Goal: Transaction & Acquisition: Purchase product/service

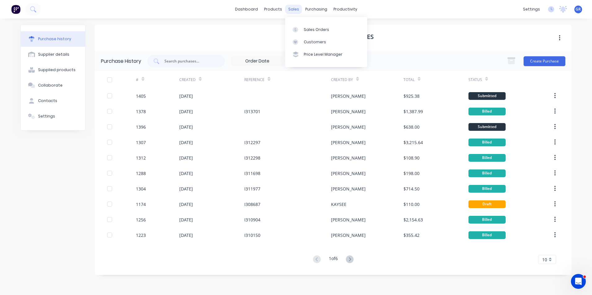
click at [293, 10] on div "sales" at bounding box center [293, 9] width 17 height 9
click at [313, 29] on div "Sales Orders" at bounding box center [316, 30] width 25 height 6
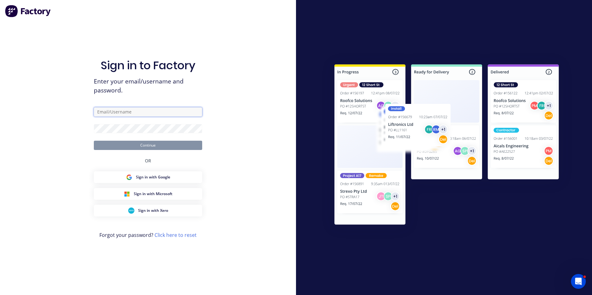
type input "greg.rawe@hushpak.com.au"
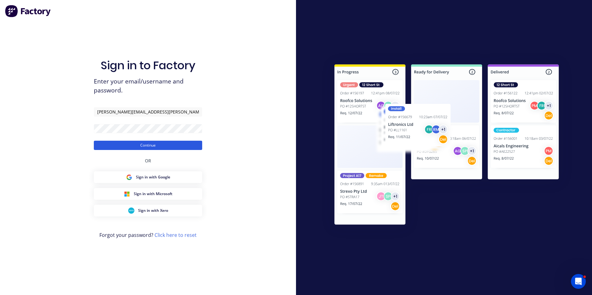
click at [163, 144] on button "Continue" at bounding box center [148, 145] width 108 height 9
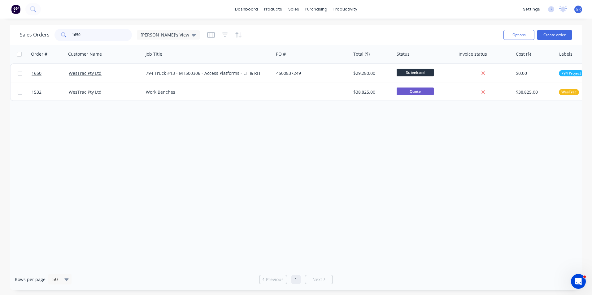
drag, startPoint x: 71, startPoint y: 37, endPoint x: 64, endPoint y: 37, distance: 7.1
click at [64, 37] on div "1650" at bounding box center [92, 35] width 77 height 12
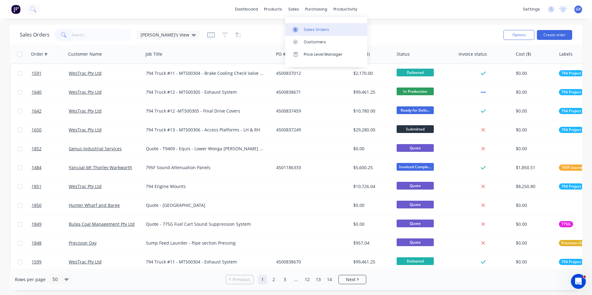
click at [315, 30] on div "Sales Orders" at bounding box center [316, 30] width 25 height 6
click at [86, 35] on input "text" at bounding box center [102, 35] width 60 height 12
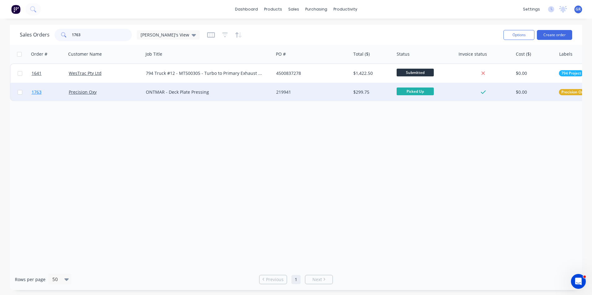
type input "1763"
click at [38, 93] on span "1763" at bounding box center [37, 92] width 10 height 6
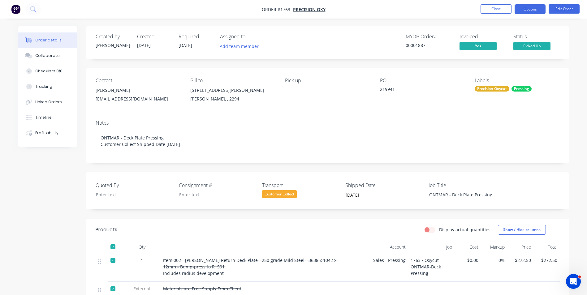
click at [534, 9] on button "Options" at bounding box center [530, 9] width 31 height 10
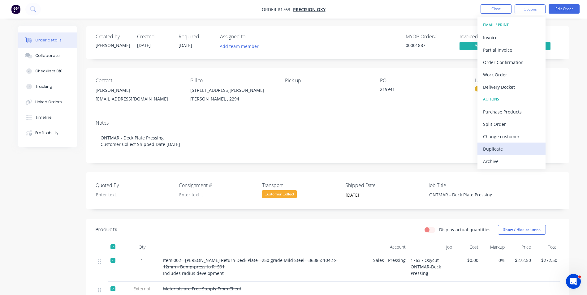
click at [496, 148] on div "Duplicate" at bounding box center [511, 149] width 57 height 9
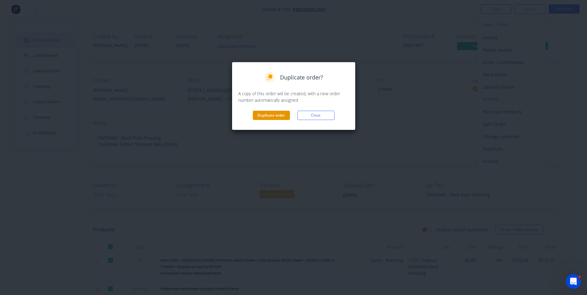
click at [273, 114] on button "Duplicate order" at bounding box center [271, 115] width 37 height 9
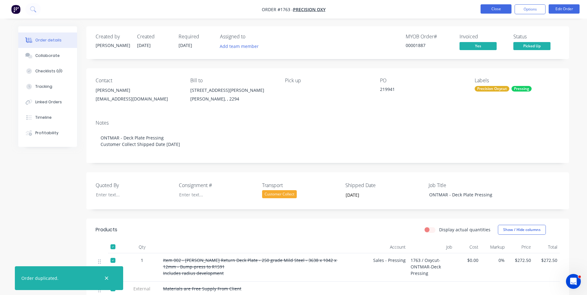
click at [497, 8] on button "Close" at bounding box center [496, 8] width 31 height 9
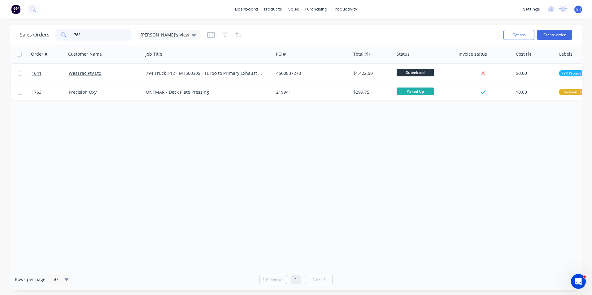
drag, startPoint x: 88, startPoint y: 35, endPoint x: 70, endPoint y: 34, distance: 18.6
click at [69, 35] on div "1763" at bounding box center [92, 35] width 77 height 12
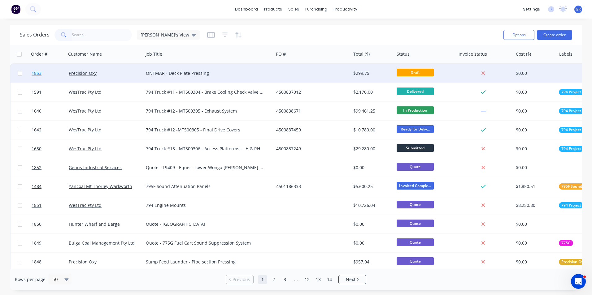
click at [37, 73] on span "1853" at bounding box center [37, 73] width 10 height 6
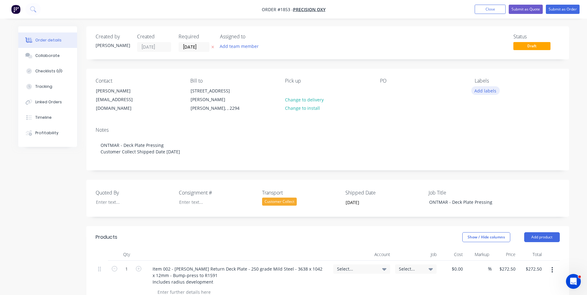
click at [490, 89] on button "Add labels" at bounding box center [485, 90] width 28 height 8
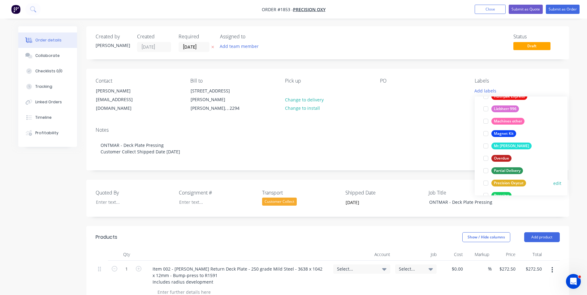
scroll to position [340, 0]
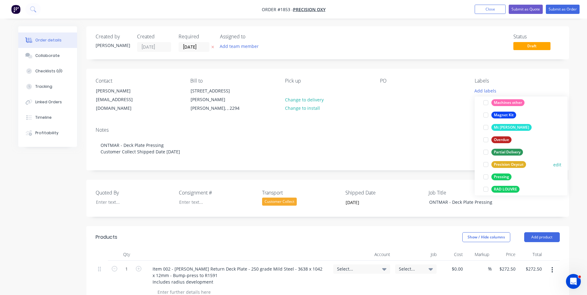
click at [505, 164] on div "Precision Oxycut" at bounding box center [508, 164] width 35 height 7
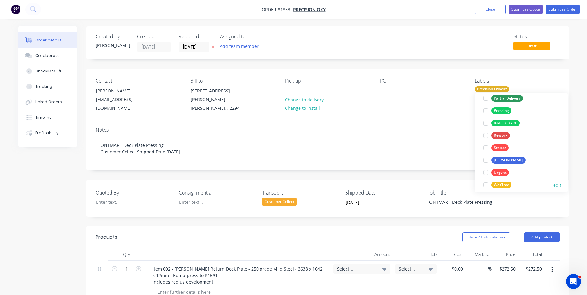
scroll to position [390, 0]
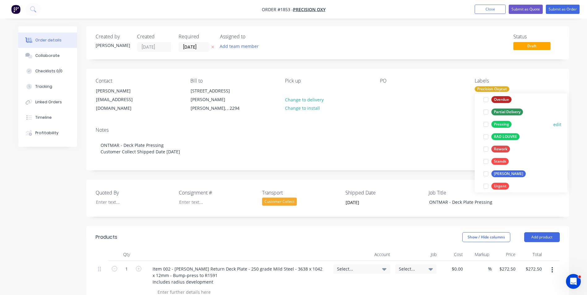
click at [500, 123] on div "Pressing" at bounding box center [501, 124] width 20 height 7
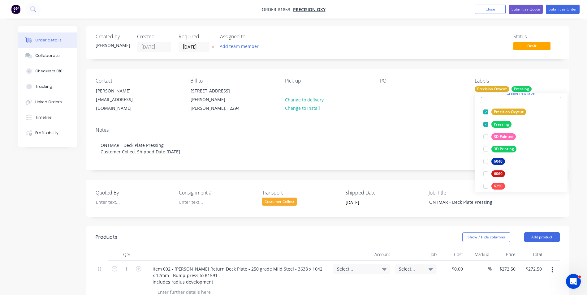
click at [405, 127] on div "Notes" at bounding box center [328, 130] width 464 height 6
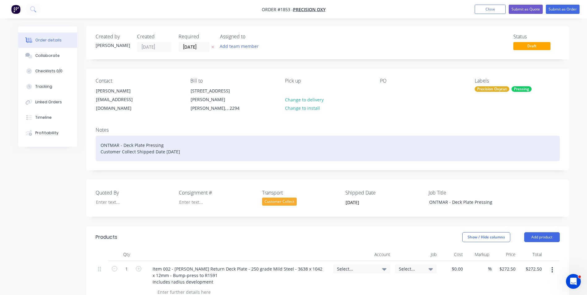
drag, startPoint x: 190, startPoint y: 144, endPoint x: 89, endPoint y: 145, distance: 101.2
click at [89, 145] on div "Notes ONTMAR - Deck Plate Pressing Customer Collect Shipped Date 19/08/2025" at bounding box center [327, 146] width 483 height 48
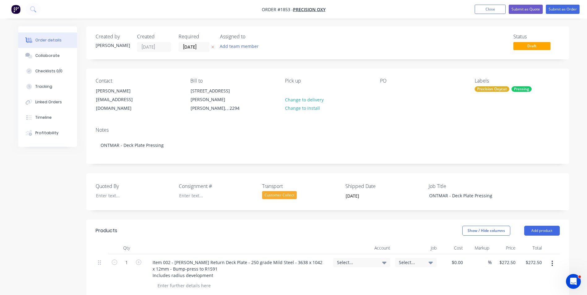
click at [281, 191] on div "Customer Collect" at bounding box center [279, 195] width 35 height 8
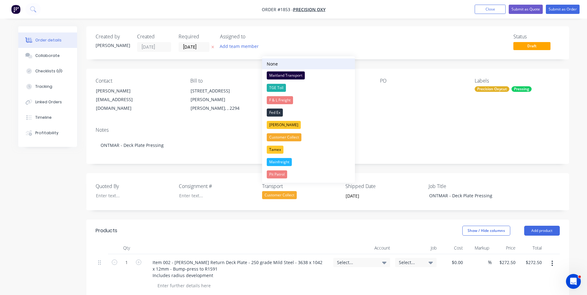
click at [276, 64] on div "None" at bounding box center [272, 64] width 11 height 6
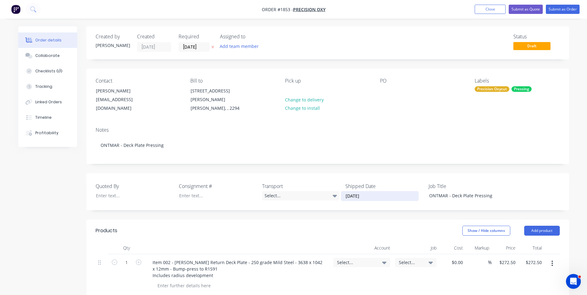
drag, startPoint x: 373, startPoint y: 188, endPoint x: 340, endPoint y: 191, distance: 33.2
click at [340, 191] on div "Quoted By Consignment # Transport Select... Shipped Date 19/08/2025 Job Title O…" at bounding box center [327, 191] width 483 height 37
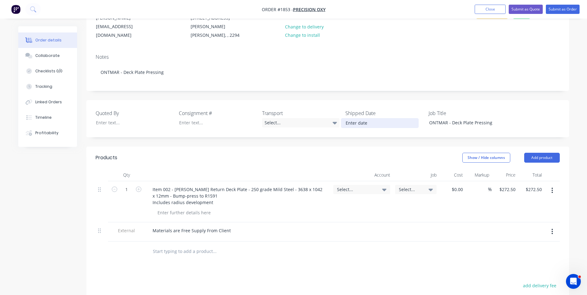
scroll to position [62, 0]
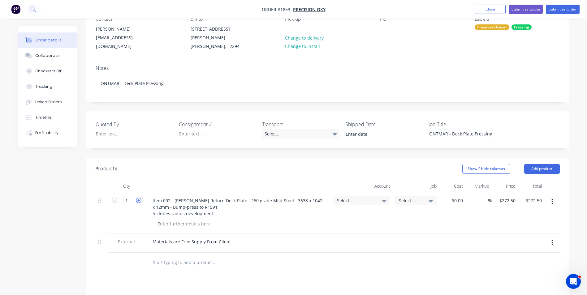
click at [138, 198] on icon "button" at bounding box center [139, 201] width 6 height 6
type input "2"
type input "$545.00"
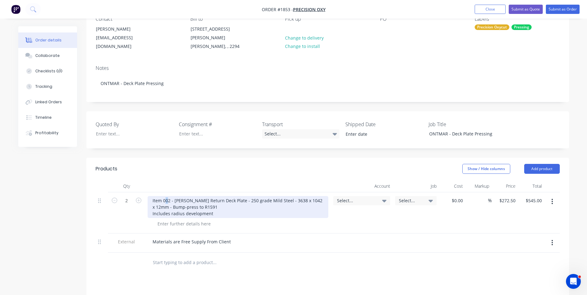
click at [166, 196] on div "Item 002 - Hopper Return Deck Plate - 250 grade Mild Steel - 3638 x 1042 x 12mm…" at bounding box center [238, 207] width 181 height 22
drag, startPoint x: 174, startPoint y: 193, endPoint x: 214, endPoint y: 195, distance: 40.6
click at [214, 196] on div "Item 012 - Hopper Return Deck Plate - 250 grade Mild Steel - 3638 x 1042 x 12mm…" at bounding box center [238, 207] width 181 height 22
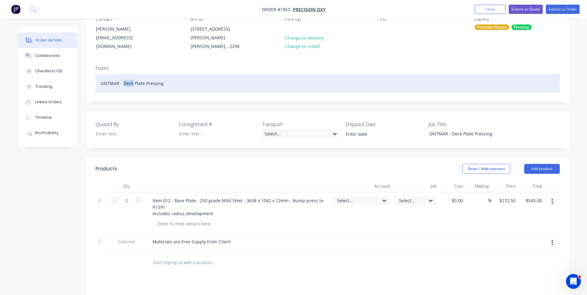
drag, startPoint x: 132, startPoint y: 77, endPoint x: 123, endPoint y: 78, distance: 9.0
click at [123, 78] on div "ONTMAR - Deck Plate Pressing" at bounding box center [328, 83] width 464 height 19
drag, startPoint x: 162, startPoint y: 77, endPoint x: 146, endPoint y: 77, distance: 15.8
click at [146, 77] on div "ONTMAR - Base Plate Pressing" at bounding box center [328, 83] width 464 height 19
drag, startPoint x: 162, startPoint y: 77, endPoint x: 96, endPoint y: 76, distance: 65.6
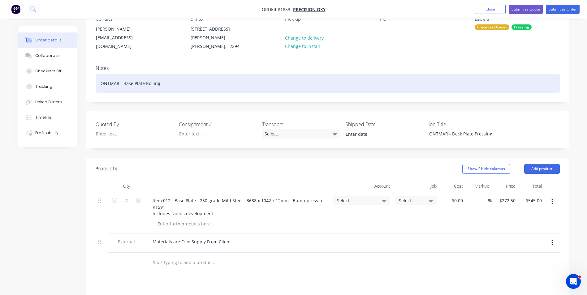
click at [96, 76] on div "ONTMAR - Base Plate Rolling" at bounding box center [328, 83] width 464 height 19
copy div "ONTMAR - Base Plate Rolling"
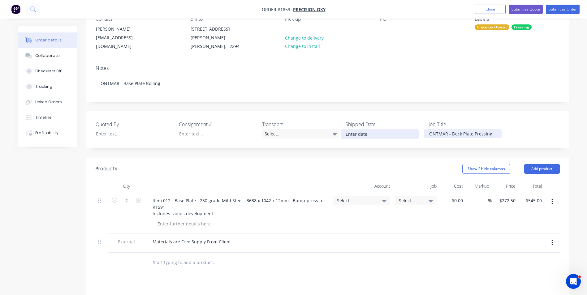
drag, startPoint x: 484, startPoint y: 128, endPoint x: 412, endPoint y: 131, distance: 72.5
click at [412, 131] on div "Quoted By Consignment # Transport Select... Shipped Date Job Title ONTMAR - Dec…" at bounding box center [327, 129] width 483 height 37
paste div
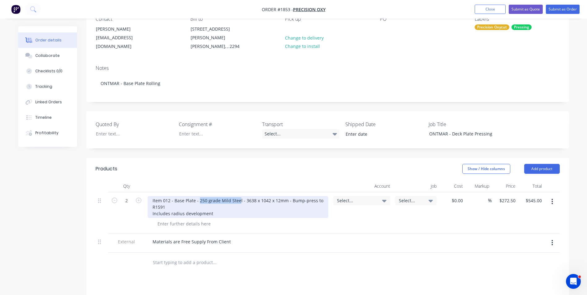
drag, startPoint x: 199, startPoint y: 194, endPoint x: 239, endPoint y: 194, distance: 39.3
click at [239, 196] on div "Item 012 - Base Plate - 250 grade Mild Steel - 3638 x 1042 x 12mm - Bump-press …" at bounding box center [238, 207] width 181 height 22
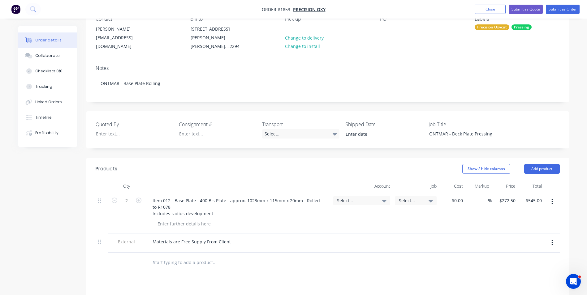
click at [344, 197] on span "Select..." at bounding box center [356, 200] width 39 height 6
click at [333, 213] on input at bounding box center [351, 219] width 63 height 12
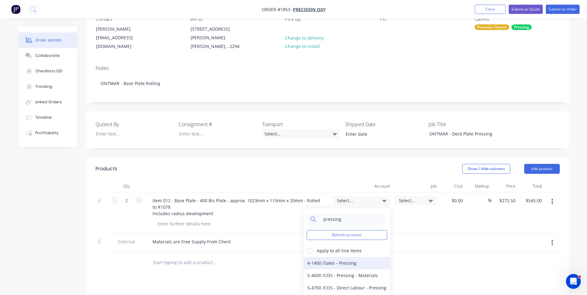
type input "pressing"
click at [342, 257] on div "4-1400 / Sales - Pressing" at bounding box center [347, 263] width 87 height 12
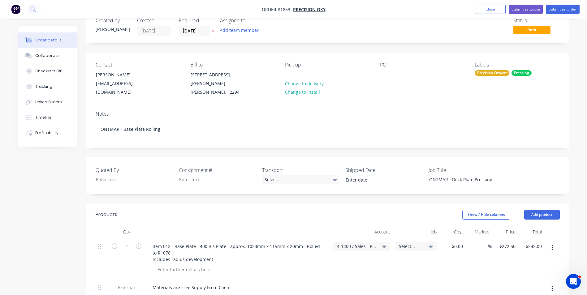
scroll to position [0, 0]
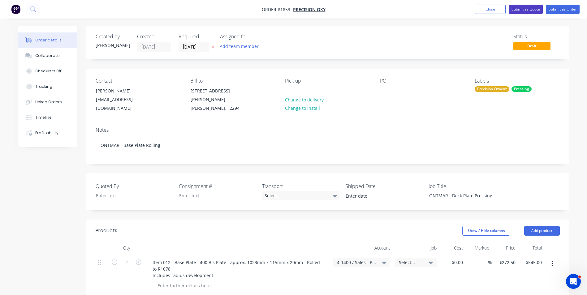
click at [530, 9] on button "Submit as Quote" at bounding box center [526, 9] width 34 height 9
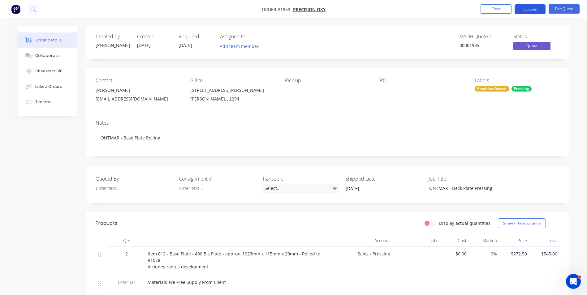
click at [533, 8] on button "Options" at bounding box center [530, 9] width 31 height 10
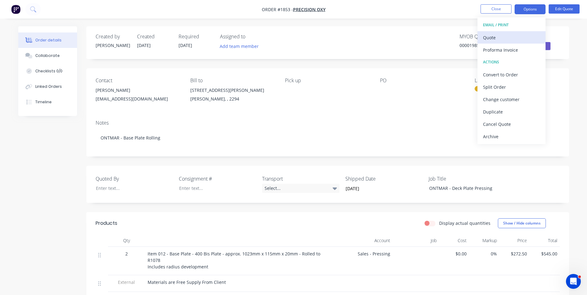
click at [488, 39] on div "Quote" at bounding box center [511, 37] width 57 height 9
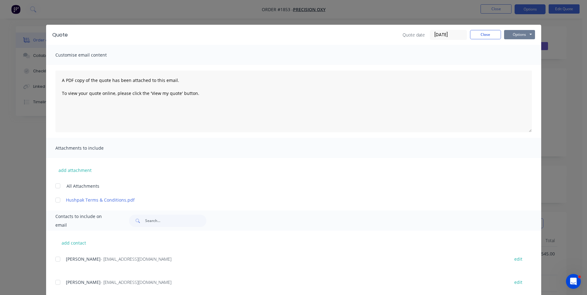
click at [517, 34] on button "Options" at bounding box center [519, 34] width 31 height 9
click at [520, 56] on button "Print" at bounding box center [524, 56] width 40 height 10
click at [481, 35] on button "Close" at bounding box center [485, 34] width 31 height 9
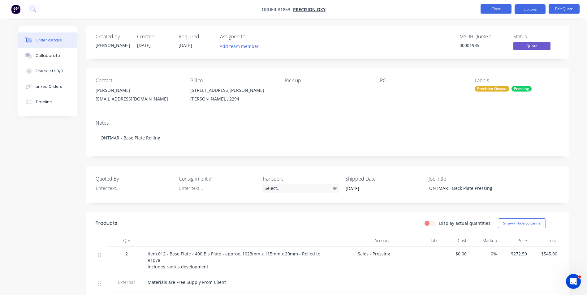
click at [491, 9] on button "Close" at bounding box center [496, 8] width 31 height 9
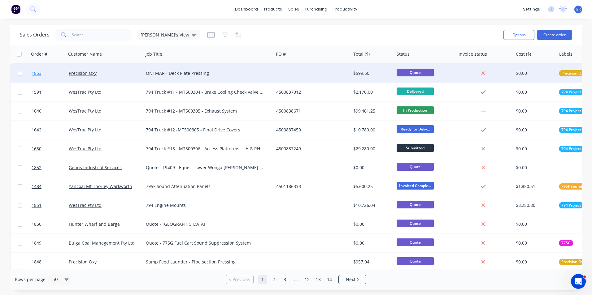
click at [38, 72] on span "1853" at bounding box center [37, 73] width 10 height 6
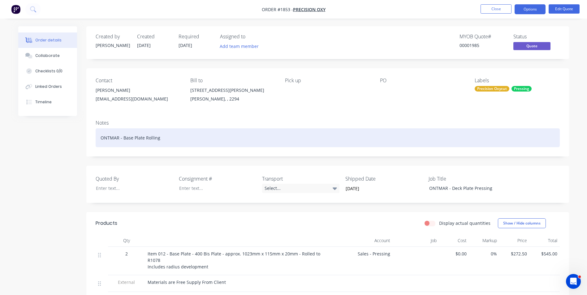
drag, startPoint x: 170, startPoint y: 136, endPoint x: 80, endPoint y: 138, distance: 89.5
click at [80, 138] on div "Created by Greg Created 05/09/25 Required 05/09/25 Assigned to Add team member …" at bounding box center [293, 214] width 551 height 376
copy div "ONTMAR - Base Plate Rolling"
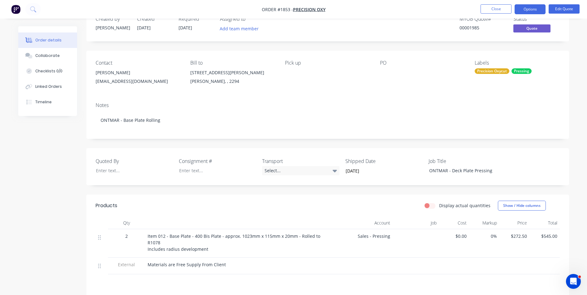
scroll to position [107, 0]
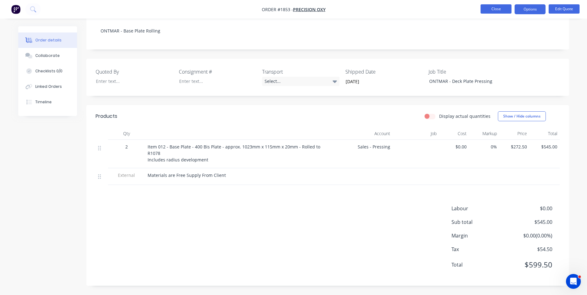
click at [499, 10] on button "Close" at bounding box center [496, 8] width 31 height 9
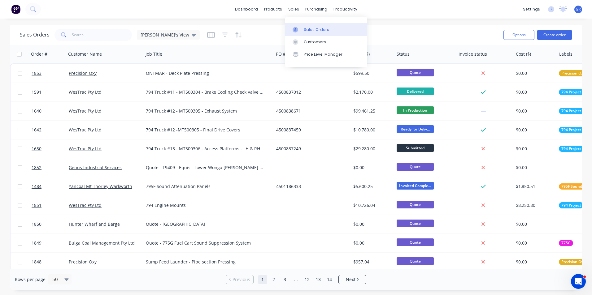
click at [313, 26] on link "Sales Orders" at bounding box center [326, 29] width 82 height 12
click at [553, 36] on button "Create order" at bounding box center [554, 35] width 35 height 10
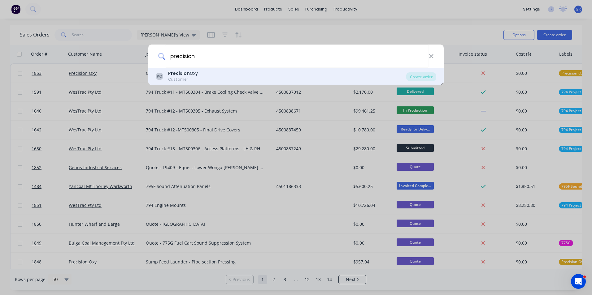
type input "precision"
click at [192, 73] on div "Precision Oxy" at bounding box center [183, 73] width 30 height 6
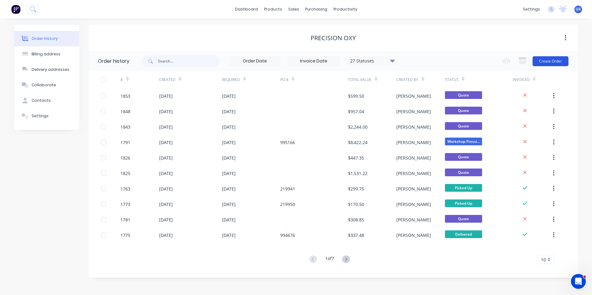
click at [554, 60] on button "Create Order" at bounding box center [550, 61] width 36 height 10
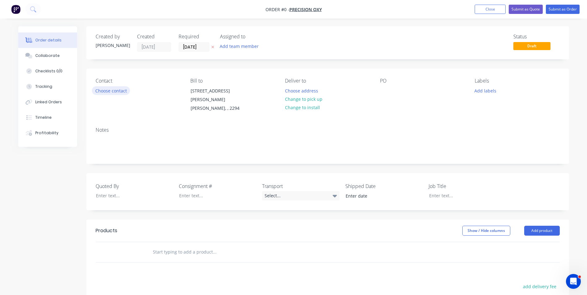
click at [121, 91] on button "Choose contact" at bounding box center [111, 90] width 38 height 8
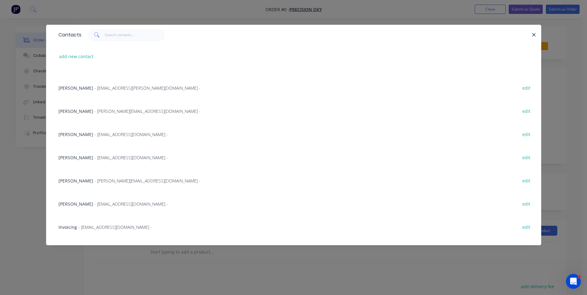
scroll to position [62, 0]
click at [77, 181] on span "John Mattiello" at bounding box center [75, 181] width 35 height 6
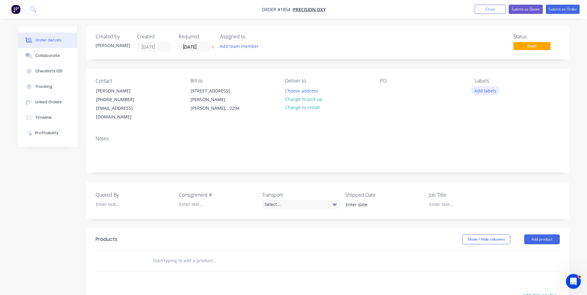
click at [489, 92] on button "Add labels" at bounding box center [485, 90] width 28 height 8
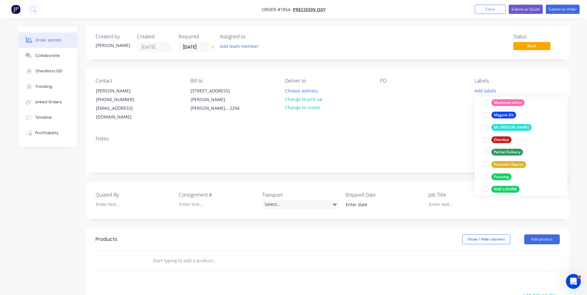
scroll to position [371, 0]
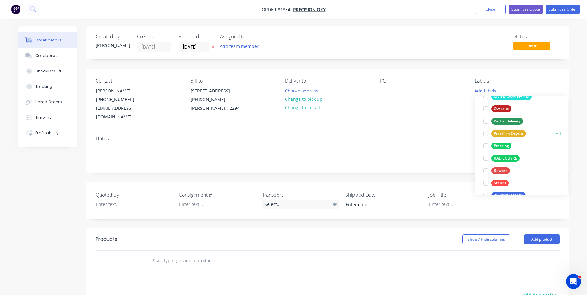
click at [507, 133] on div "Precision Oxycut" at bounding box center [508, 133] width 35 height 7
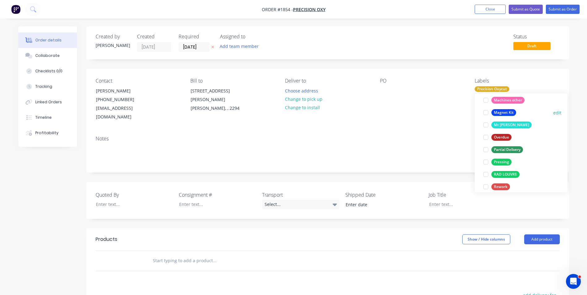
scroll to position [353, 0]
click at [508, 161] on div "Pressing" at bounding box center [501, 161] width 20 height 7
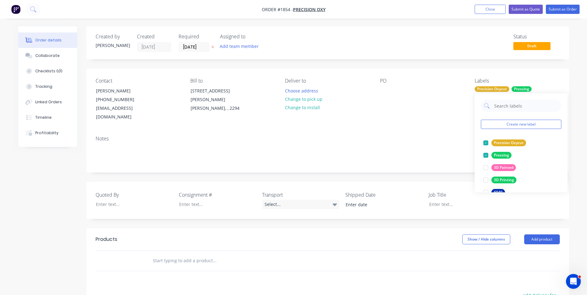
click at [435, 136] on div "Notes" at bounding box center [328, 139] width 464 height 6
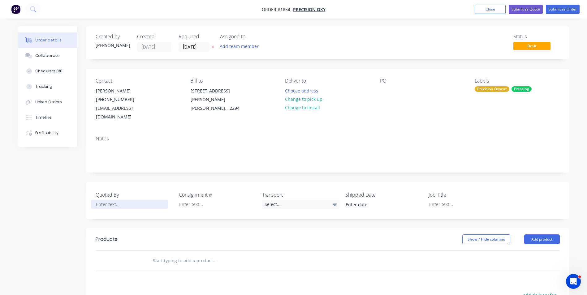
click at [108, 200] on div at bounding box center [129, 204] width 77 height 9
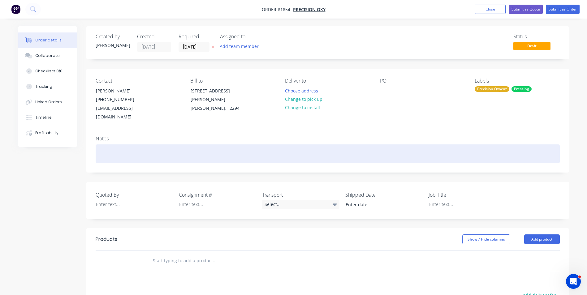
click at [104, 145] on div at bounding box center [328, 154] width 464 height 19
drag, startPoint x: 155, startPoint y: 145, endPoint x: 75, endPoint y: 144, distance: 80.2
click at [75, 144] on div "Order details Collaborate Checklists 0/0 Tracking Linked Orders Timeline Profit…" at bounding box center [293, 227] width 563 height 403
copy div "Rope Retainer - Pressing"
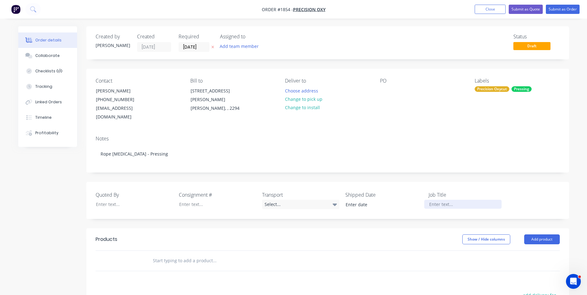
click at [446, 200] on div at bounding box center [462, 204] width 77 height 9
paste div
click at [105, 200] on div at bounding box center [129, 204] width 77 height 9
click at [172, 255] on input "text" at bounding box center [215, 261] width 124 height 12
click at [173, 255] on input "text" at bounding box center [215, 261] width 124 height 12
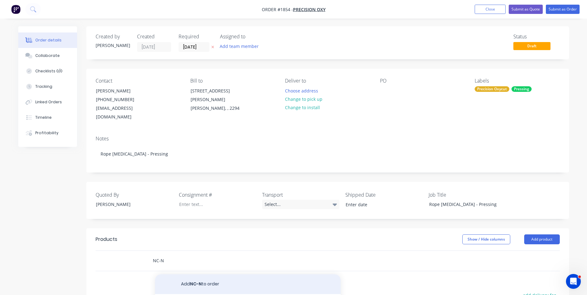
type input "NC-N"
click at [203, 275] on button "Add NC-N to order" at bounding box center [248, 285] width 186 height 20
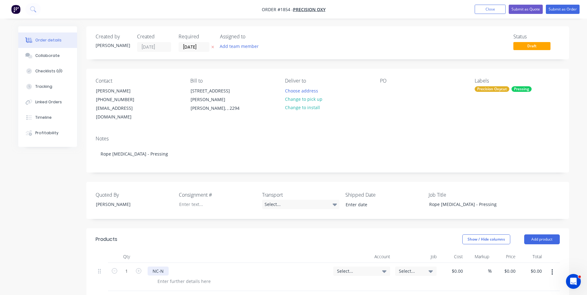
click at [164, 267] on div "NC-N" at bounding box center [158, 271] width 21 height 9
click at [199, 277] on div at bounding box center [184, 281] width 63 height 9
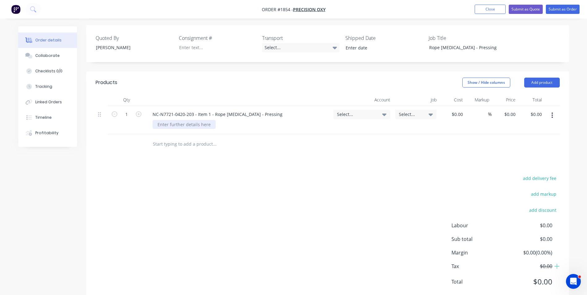
scroll to position [165, 0]
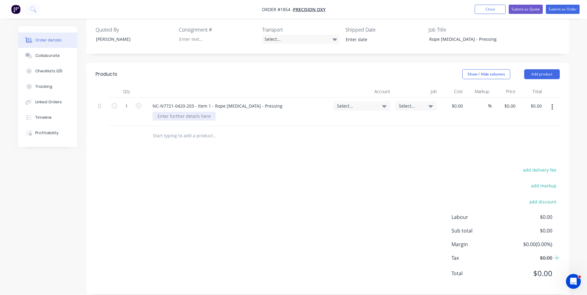
click at [175, 112] on div at bounding box center [184, 116] width 63 height 9
click at [345, 103] on span "Select..." at bounding box center [356, 106] width 39 height 6
drag, startPoint x: 325, startPoint y: 116, endPoint x: 324, endPoint y: 120, distance: 4.2
click at [325, 119] on input at bounding box center [351, 125] width 63 height 12
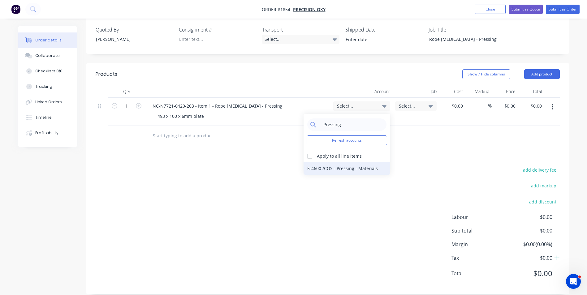
type input "Pressing"
click at [339, 162] on div "5-4600 / COS - Pressing - Materials" at bounding box center [347, 168] width 87 height 12
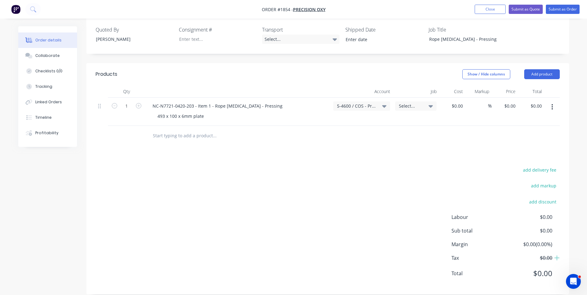
click at [361, 102] on div "5-4600 / COS - Pressing - Materials" at bounding box center [361, 106] width 57 height 9
click at [335, 119] on input at bounding box center [351, 125] width 63 height 12
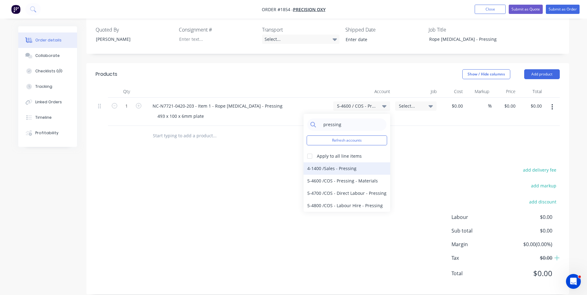
type input "pressing"
click at [342, 162] on div "4-1400 / Sales - Pressing" at bounding box center [347, 168] width 87 height 12
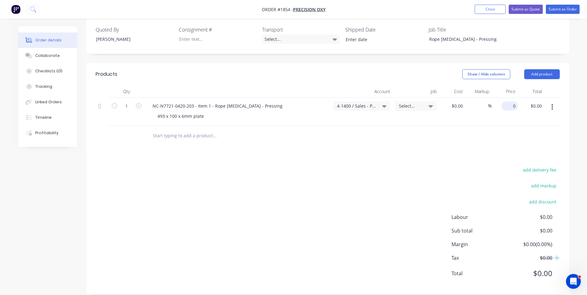
click at [511, 102] on input "0" at bounding box center [511, 106] width 14 height 9
type input "$133.33"
click at [503, 126] on div at bounding box center [328, 136] width 464 height 20
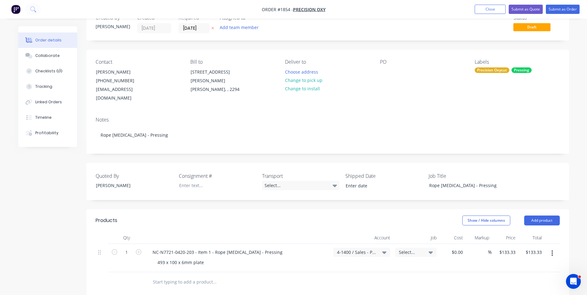
scroll to position [11, 0]
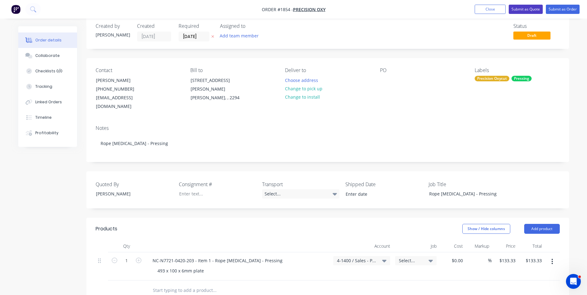
click at [526, 9] on button "Submit as Quote" at bounding box center [526, 9] width 34 height 9
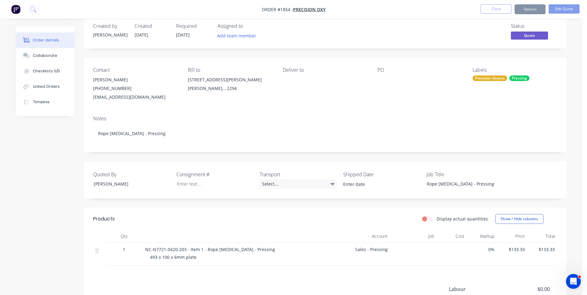
scroll to position [0, 0]
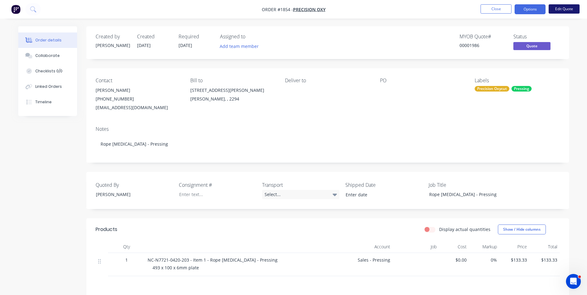
click at [572, 9] on button "Edit Quote" at bounding box center [564, 8] width 31 height 9
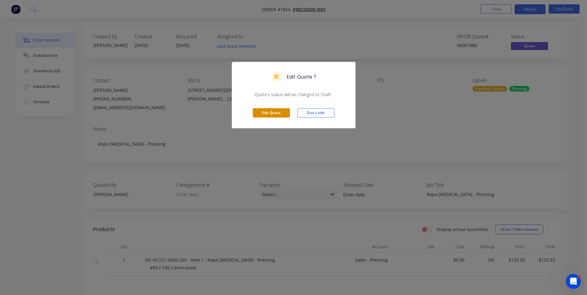
click at [275, 112] on button "Edit Quote" at bounding box center [271, 112] width 37 height 9
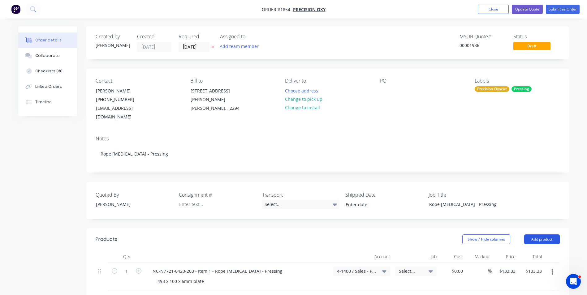
click at [550, 235] on button "Add product" at bounding box center [542, 240] width 36 height 10
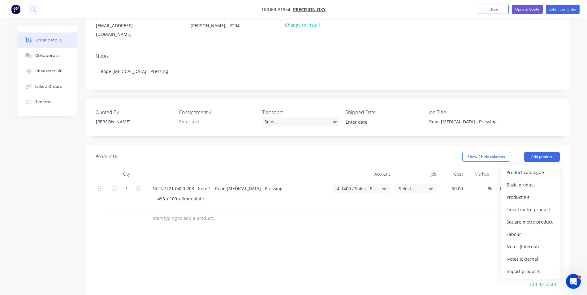
scroll to position [93, 0]
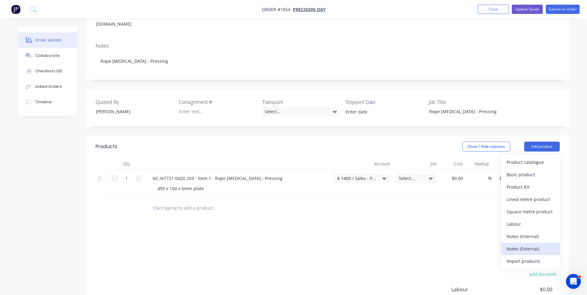
click at [527, 244] on div "Notes (External)" at bounding box center [531, 248] width 48 height 9
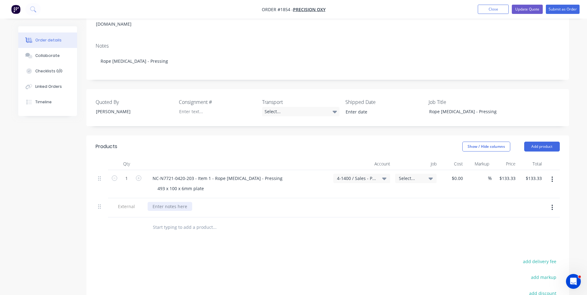
click at [163, 202] on div at bounding box center [170, 206] width 45 height 9
click at [534, 10] on button "Update Quote" at bounding box center [527, 9] width 31 height 9
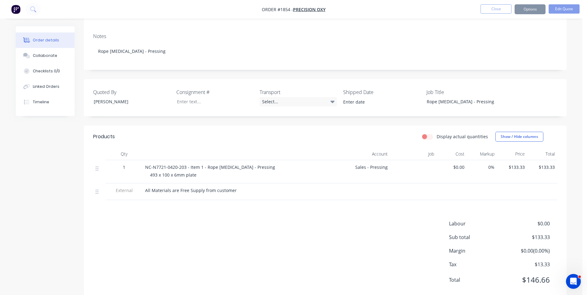
scroll to position [0, 0]
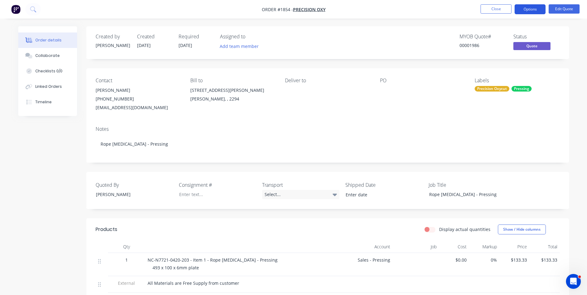
click at [534, 8] on button "Options" at bounding box center [530, 9] width 31 height 10
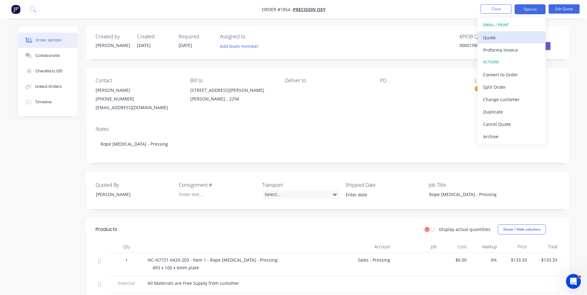
click at [493, 40] on div "Quote" at bounding box center [511, 37] width 57 height 9
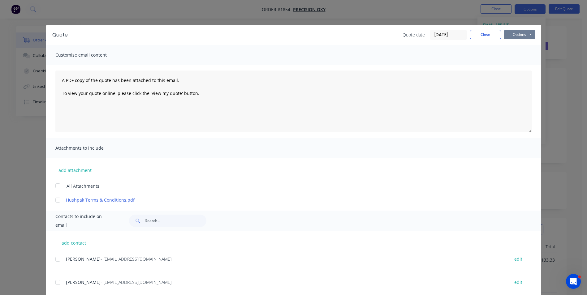
click at [515, 34] on button "Options" at bounding box center [519, 34] width 31 height 9
click at [518, 56] on button "Print" at bounding box center [524, 56] width 40 height 10
click at [477, 34] on button "Close" at bounding box center [485, 34] width 31 height 9
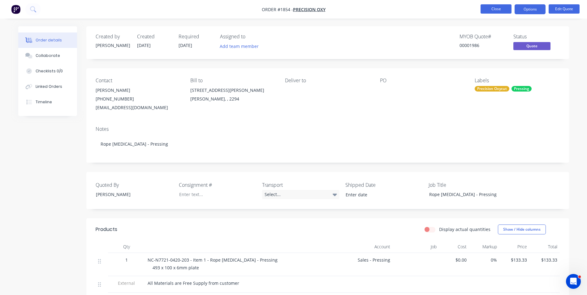
click at [495, 10] on button "Close" at bounding box center [496, 8] width 31 height 9
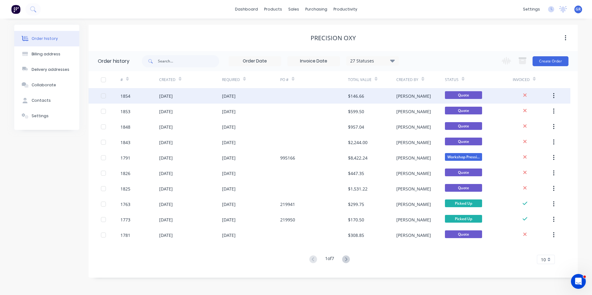
click at [555, 95] on button "button" at bounding box center [553, 95] width 15 height 11
click at [515, 126] on div "Duplicate" at bounding box center [532, 124] width 48 height 9
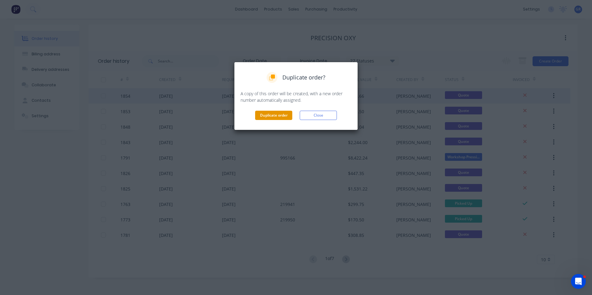
click at [277, 115] on button "Duplicate order" at bounding box center [273, 115] width 37 height 9
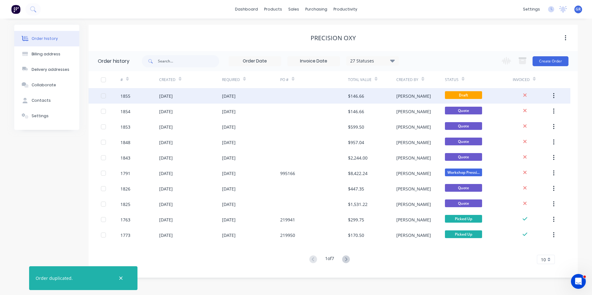
click at [125, 94] on div "1855" at bounding box center [125, 96] width 10 height 6
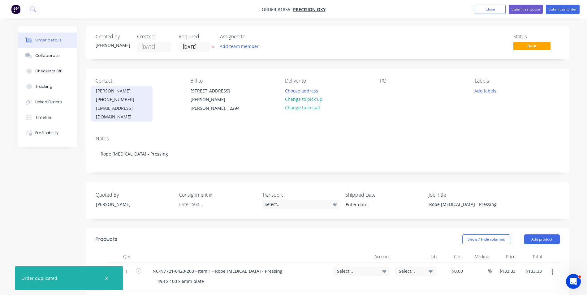
click at [119, 91] on div "John Mattiello" at bounding box center [121, 91] width 51 height 9
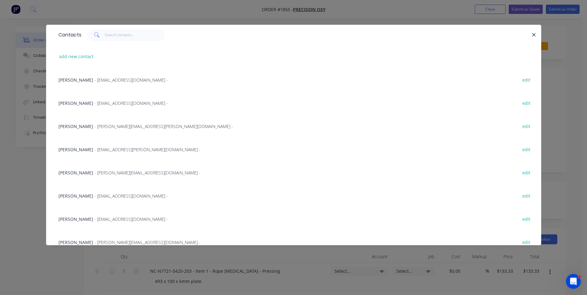
click at [74, 99] on div "Ben Wanless - benw@oxycut.com.au - edit" at bounding box center [293, 102] width 477 height 23
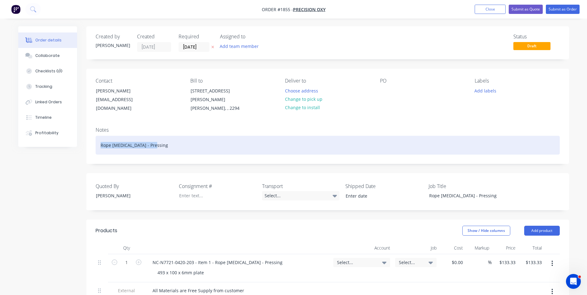
drag, startPoint x: 151, startPoint y: 139, endPoint x: 96, endPoint y: 139, distance: 54.5
click at [96, 139] on div "Rope Retainer - Pressing" at bounding box center [328, 145] width 464 height 19
paste div
drag, startPoint x: 151, startPoint y: 139, endPoint x: 84, endPoint y: 139, distance: 66.2
click at [84, 139] on div "Order details Collaborate Checklists 0/0 Tracking Linked Orders Timeline Profit…" at bounding box center [293, 252] width 563 height 453
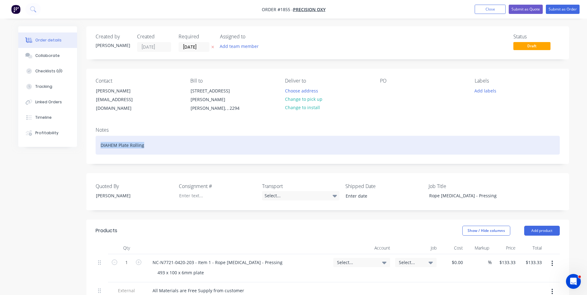
copy div "DIAHEM Plate Rolling"
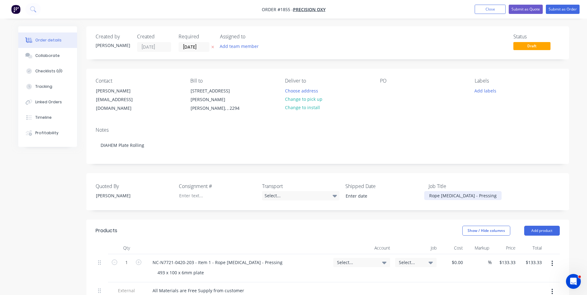
click at [481, 191] on div "Rope Retainer - Pressing" at bounding box center [462, 195] width 77 height 9
drag, startPoint x: 469, startPoint y: 189, endPoint x: 419, endPoint y: 190, distance: 49.8
click at [419, 190] on div "Quoted By Greg Rawe Consignment # Transport Select... Shipped Date Job Title Ro…" at bounding box center [327, 191] width 483 height 37
paste div
click at [486, 92] on button "Add labels" at bounding box center [485, 90] width 28 height 8
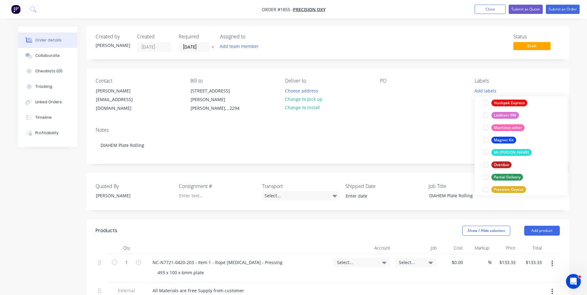
scroll to position [340, 0]
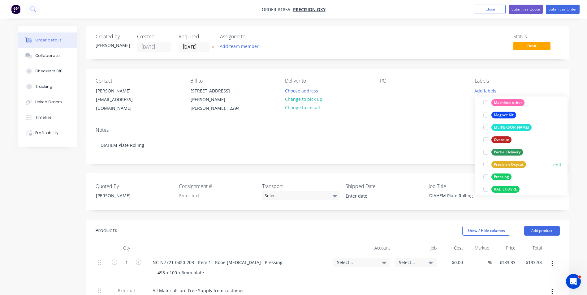
click at [512, 164] on div "Precision Oxycut" at bounding box center [508, 164] width 35 height 7
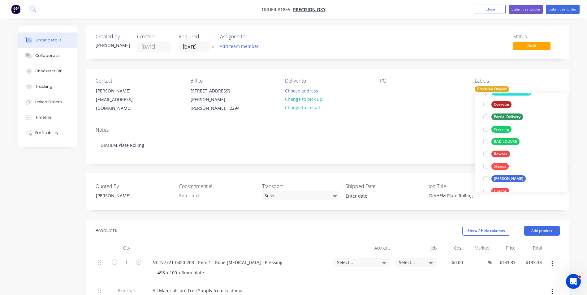
scroll to position [402, 0]
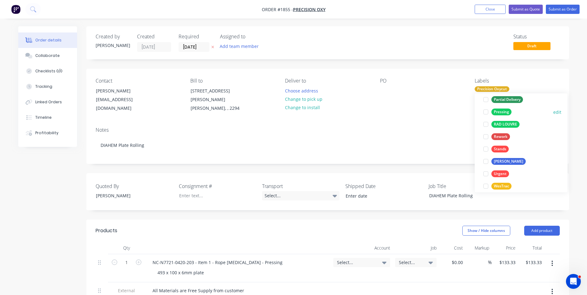
click at [504, 112] on div "Pressing" at bounding box center [501, 112] width 20 height 7
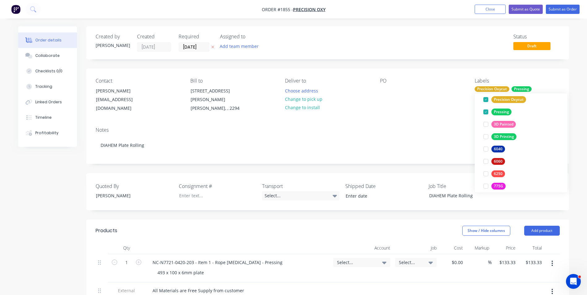
click at [388, 128] on div "Notes DIAHEM Plate Rolling" at bounding box center [327, 142] width 483 height 41
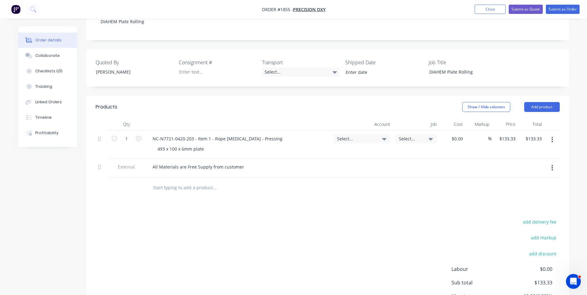
scroll to position [93, 0]
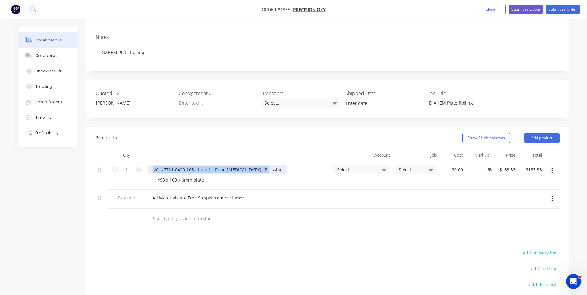
drag, startPoint x: 263, startPoint y: 162, endPoint x: 148, endPoint y: 166, distance: 114.6
click at [148, 166] on div "NC-N7721-0420-203 - Item 1 - Rope Retainer - Pressing" at bounding box center [218, 169] width 140 height 9
drag, startPoint x: 229, startPoint y: 163, endPoint x: 261, endPoint y: 172, distance: 33.3
click at [229, 165] on div "1200 x 1200 x 5mm plate Rolled to IR" at bounding box center [191, 169] width 86 height 9
drag, startPoint x: 204, startPoint y: 173, endPoint x: 157, endPoint y: 173, distance: 47.4
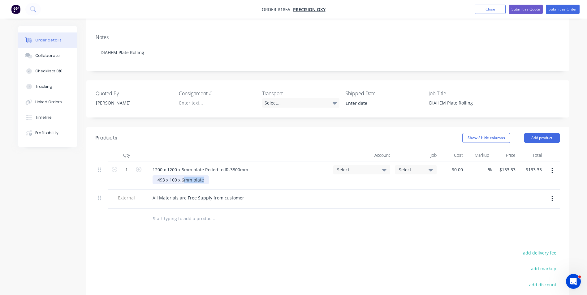
click at [157, 175] on div "493 x 100 x 6mm plate" at bounding box center [181, 179] width 56 height 9
click at [185, 175] on div "493 x 100 x 6mm plate" at bounding box center [181, 179] width 56 height 9
drag, startPoint x: 204, startPoint y: 173, endPoint x: 154, endPoint y: 175, distance: 49.6
click at [154, 175] on div "493 x 100 x 6mm plate" at bounding box center [181, 179] width 56 height 9
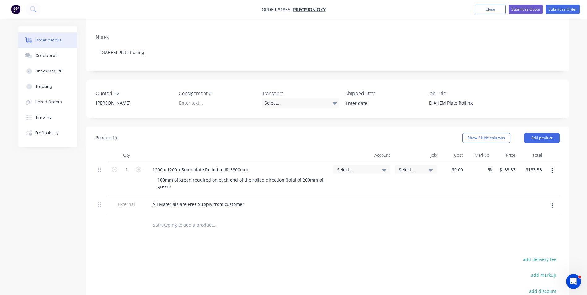
click at [346, 167] on span "Select..." at bounding box center [356, 170] width 39 height 6
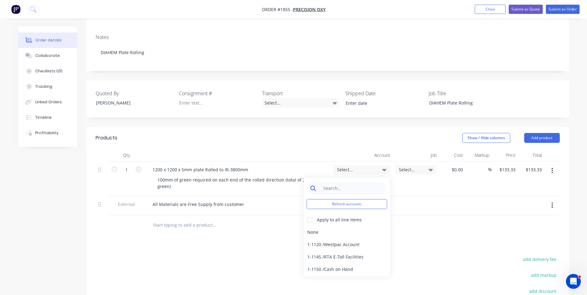
click at [332, 182] on input at bounding box center [351, 188] width 63 height 12
type input "Pressing"
click at [348, 226] on div "4-1400 / Sales - Pressing" at bounding box center [347, 232] width 87 height 12
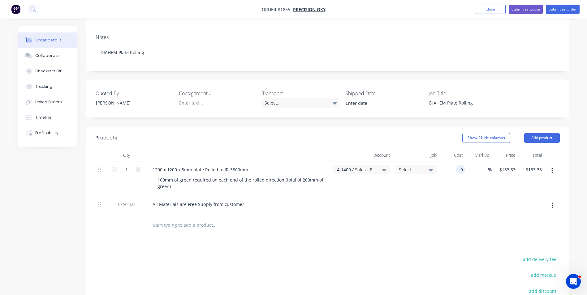
click at [460, 165] on input "0" at bounding box center [461, 169] width 7 height 9
type input "$0.00"
type input "0"
type input "$0.00"
click at [509, 165] on div "0 $133.33" at bounding box center [507, 169] width 22 height 9
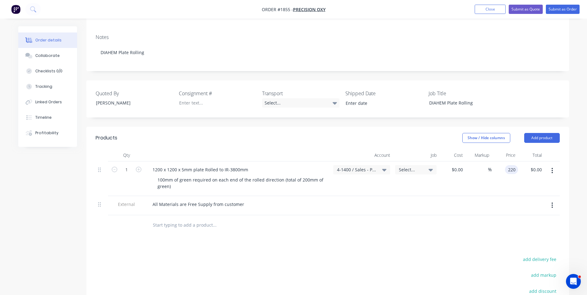
type input "$220.00"
click at [506, 182] on div "$220.00 220" at bounding box center [505, 179] width 26 height 35
click at [252, 165] on div "1200 x 1200 x 5mm plate Rolled to IR-3800mm" at bounding box center [238, 169] width 181 height 9
click at [247, 165] on div "1200 x 1200 x 5mm plate Rolled to IR-3800mm" at bounding box center [201, 169] width 106 height 9
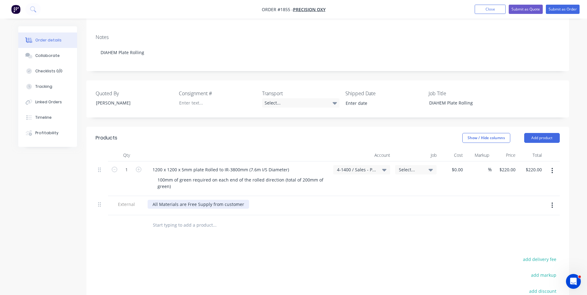
click at [243, 200] on div "All Materials are Free Supply from customer" at bounding box center [199, 204] width 102 height 9
drag, startPoint x: 239, startPoint y: 198, endPoint x: 262, endPoint y: 205, distance: 23.5
click at [239, 200] on div "All Materials are Free Supply from customer" at bounding box center [199, 204] width 102 height 9
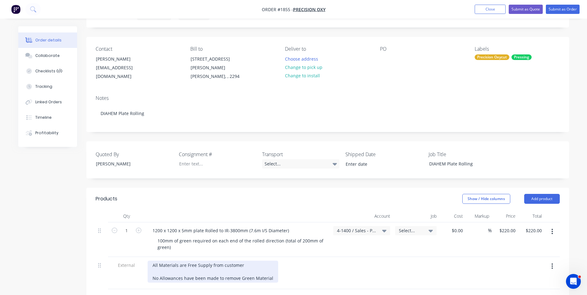
scroll to position [31, 0]
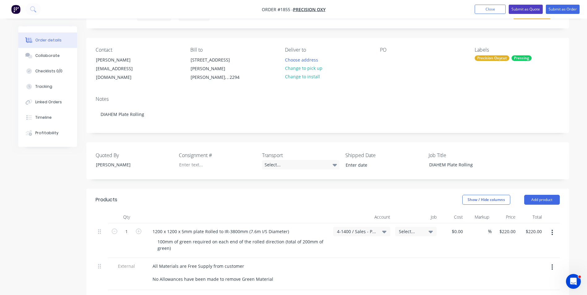
click at [524, 9] on button "Submit as Quote" at bounding box center [526, 9] width 34 height 9
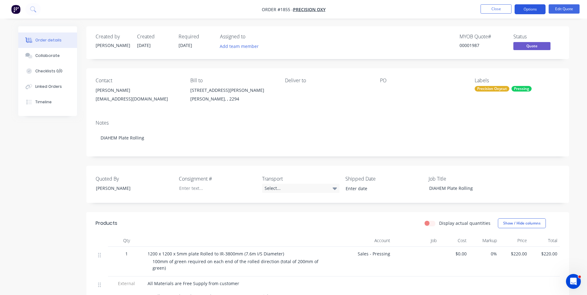
click at [533, 10] on button "Options" at bounding box center [530, 9] width 31 height 10
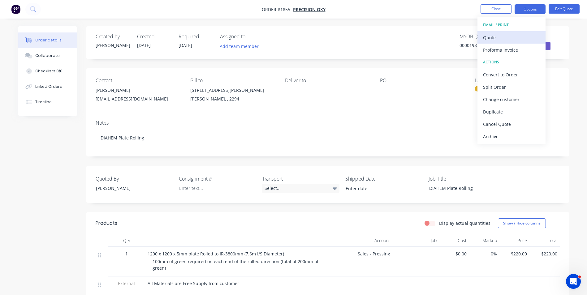
click at [492, 36] on div "Quote" at bounding box center [511, 37] width 57 height 9
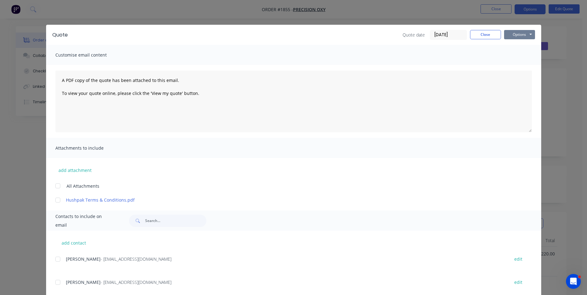
click at [513, 31] on button "Options" at bounding box center [519, 34] width 31 height 9
click at [517, 53] on button "Print" at bounding box center [524, 56] width 40 height 10
click at [485, 33] on button "Close" at bounding box center [485, 34] width 31 height 9
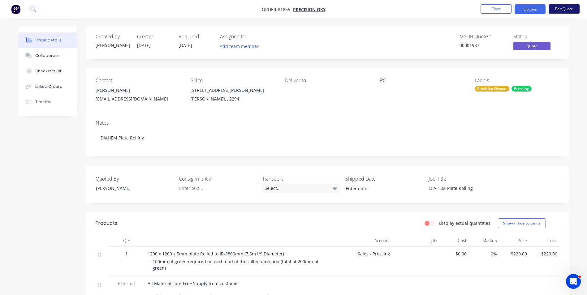
click at [562, 10] on button "Edit Quote" at bounding box center [564, 8] width 31 height 9
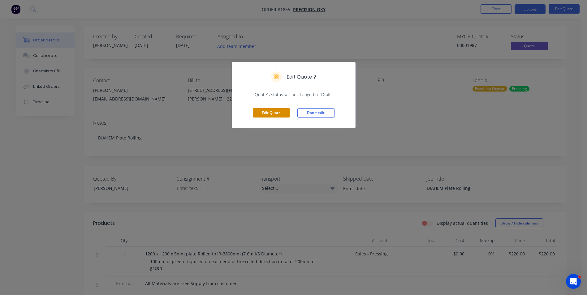
click at [274, 113] on button "Edit Quote" at bounding box center [271, 112] width 37 height 9
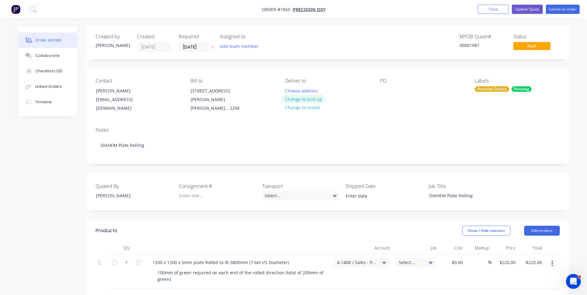
click at [308, 100] on button "Change to pick up" at bounding box center [304, 99] width 44 height 8
click at [531, 9] on button "Update Quote" at bounding box center [527, 9] width 31 height 9
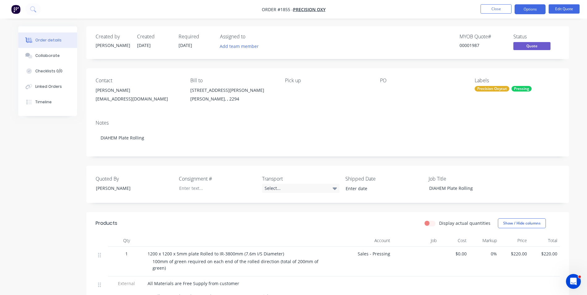
click at [531, 9] on button "Options" at bounding box center [530, 9] width 31 height 10
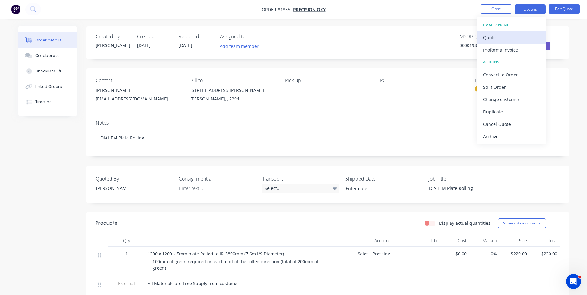
click at [491, 37] on div "Quote" at bounding box center [511, 37] width 57 height 9
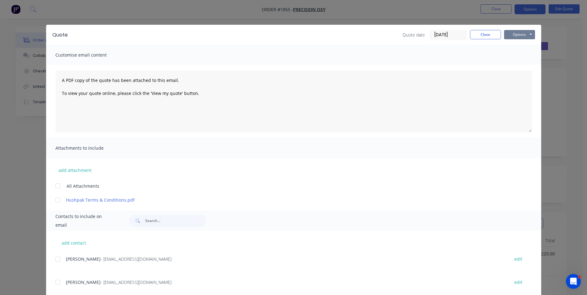
click at [513, 33] on button "Options" at bounding box center [519, 34] width 31 height 9
click at [516, 55] on button "Print" at bounding box center [524, 56] width 40 height 10
click at [482, 34] on button "Close" at bounding box center [485, 34] width 31 height 9
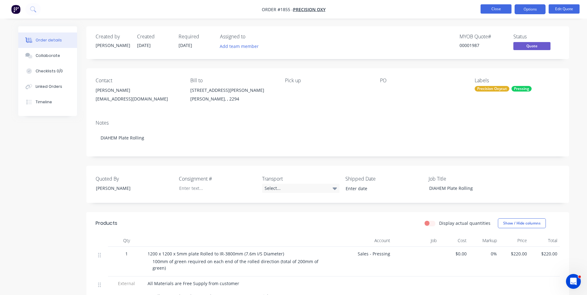
click at [498, 9] on button "Close" at bounding box center [496, 8] width 31 height 9
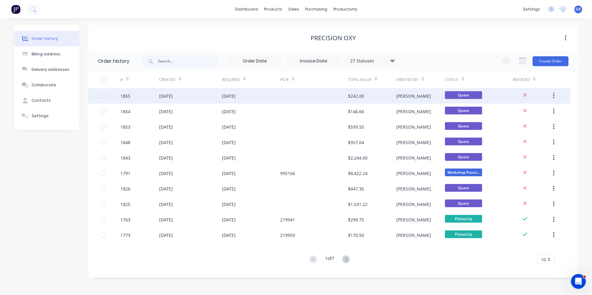
click at [128, 95] on div "1855" at bounding box center [125, 96] width 10 height 6
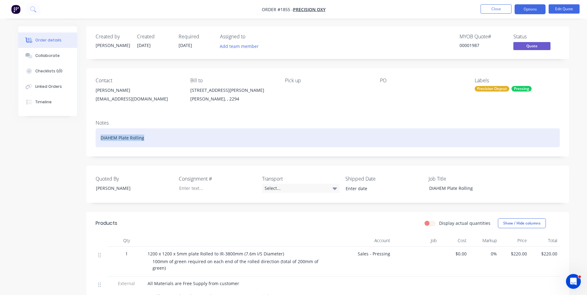
drag, startPoint x: 144, startPoint y: 137, endPoint x: 112, endPoint y: 141, distance: 32.3
click at [96, 138] on div "DIAHEM Plate Rolling" at bounding box center [328, 137] width 464 height 19
copy div "DIAHEM Plate Rolling"
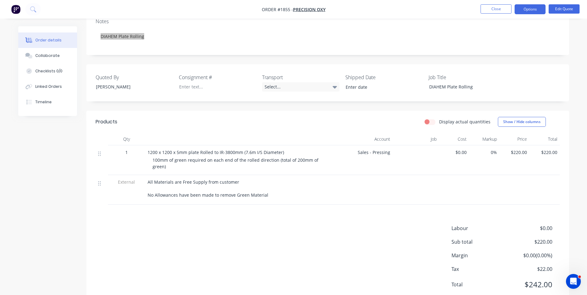
scroll to position [115, 0]
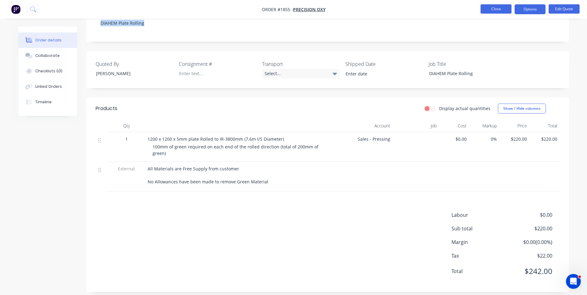
click at [497, 10] on button "Close" at bounding box center [496, 8] width 31 height 9
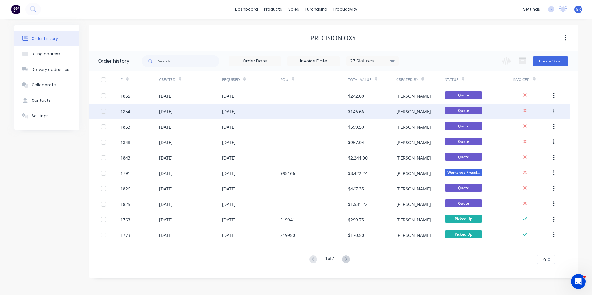
click at [127, 110] on div "1854" at bounding box center [125, 111] width 10 height 6
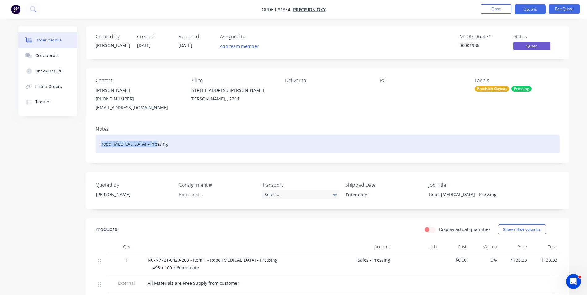
drag, startPoint x: 156, startPoint y: 144, endPoint x: 75, endPoint y: 146, distance: 81.1
click at [75, 146] on div "Created by Greg Created 05/09/25 Required 05/09/25 Assigned to Add team member …" at bounding box center [293, 214] width 551 height 377
copy div "Rope Retainer - Pressing"
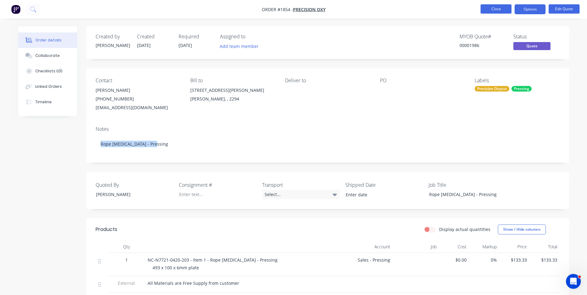
click at [493, 10] on button "Close" at bounding box center [496, 8] width 31 height 9
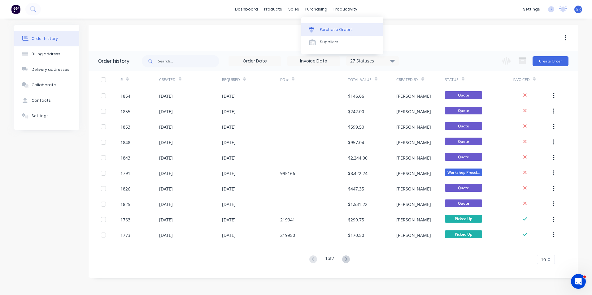
click at [330, 29] on div "Purchase Orders" at bounding box center [336, 30] width 33 height 6
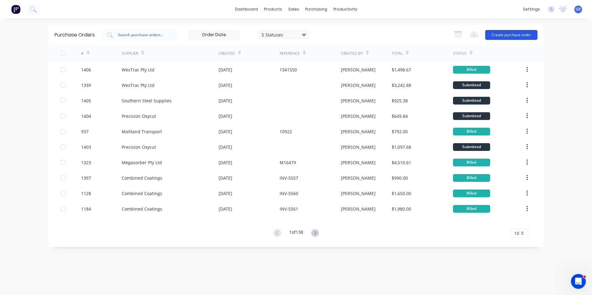
click at [510, 34] on button "Create purchase order" at bounding box center [511, 35] width 52 height 10
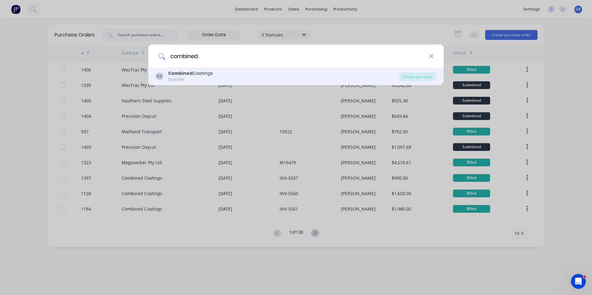
type input "combined"
click at [174, 74] on b "Combined" at bounding box center [180, 73] width 24 height 6
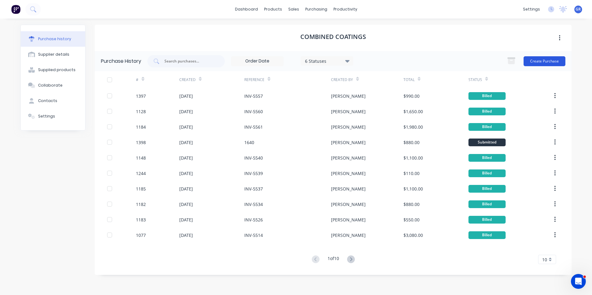
click at [548, 60] on button "Create Purchase" at bounding box center [544, 61] width 42 height 10
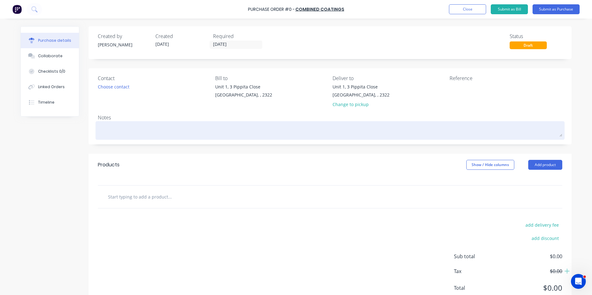
click at [105, 131] on textarea at bounding box center [330, 130] width 464 height 14
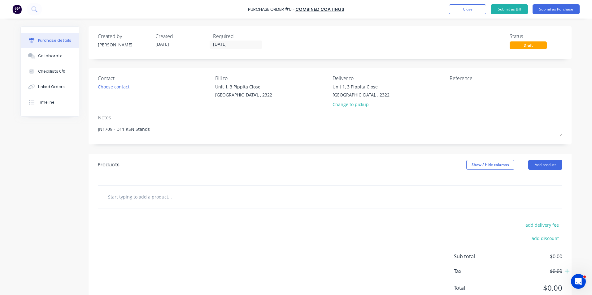
type textarea "JN1709 - D11 KSN Stands"
click at [148, 194] on input "text" at bounding box center [170, 197] width 124 height 12
paste input "411015 - D11 KSN FINAL DRIVE STAND"
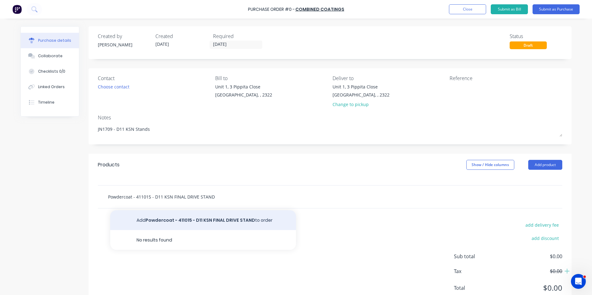
type input "Powdercoat - 411015 - D11 KSN FINAL DRIVE STAND"
click at [200, 218] on button "Add Powdercoat - 411015 - D11 KSN FINAL DRIVE STAND to order" at bounding box center [203, 220] width 186 height 20
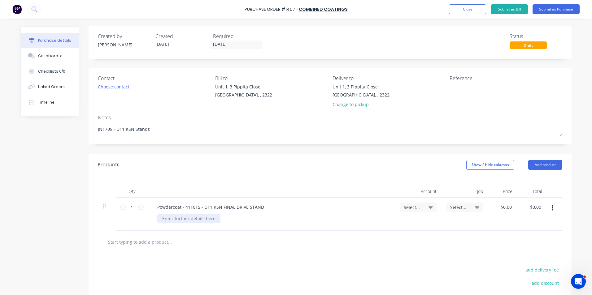
click at [190, 219] on div at bounding box center [188, 218] width 63 height 9
click at [412, 206] on span "Select..." at bounding box center [413, 207] width 19 height 6
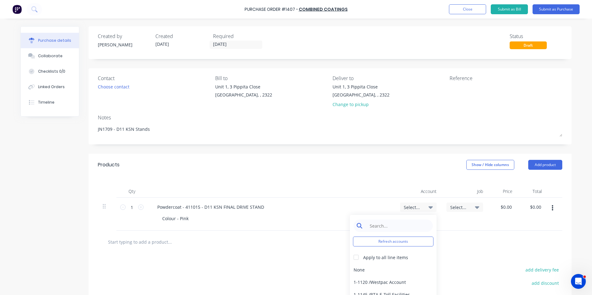
click at [377, 227] on input at bounding box center [397, 226] width 63 height 12
type input "1-14"
click at [411, 271] on div "1-1400 / Work in Progress - Materials" at bounding box center [393, 270] width 87 height 12
click at [456, 209] on span "Select..." at bounding box center [459, 207] width 19 height 6
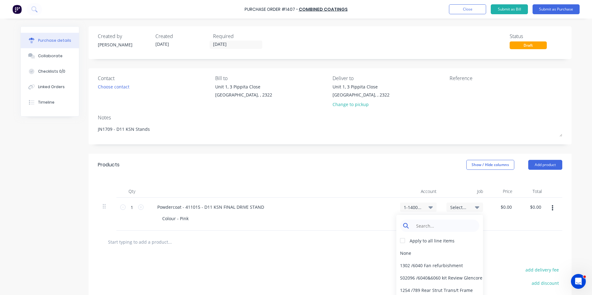
click at [435, 229] on input at bounding box center [444, 226] width 63 height 12
type input "1709"
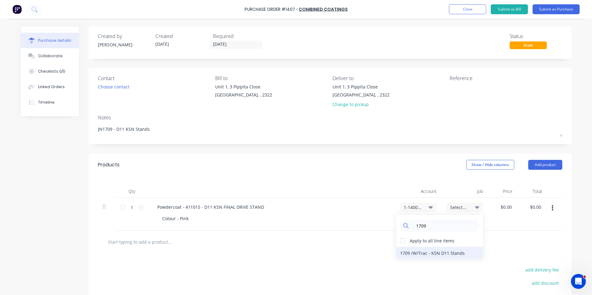
click at [454, 253] on div "1709 / W/Trac - KSN D11 Stands" at bounding box center [439, 253] width 87 height 12
click at [551, 208] on button "button" at bounding box center [552, 208] width 15 height 11
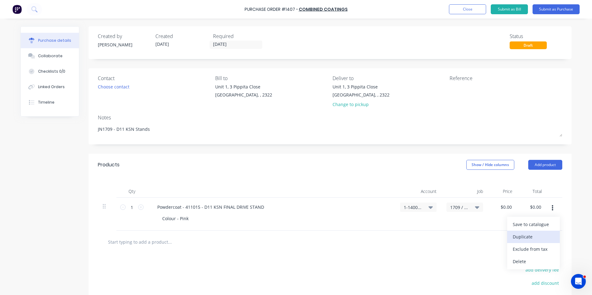
click at [525, 236] on button "Duplicate" at bounding box center [533, 237] width 53 height 12
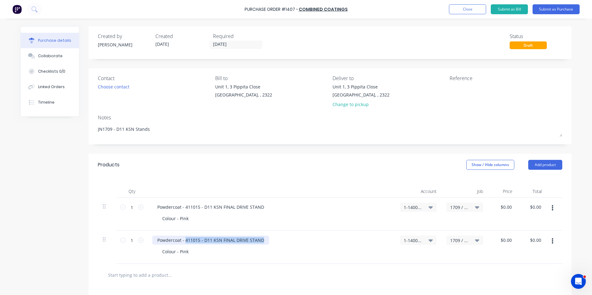
drag, startPoint x: 261, startPoint y: 240, endPoint x: 184, endPoint y: 240, distance: 77.1
click at [184, 240] on div "Powdercoat - 411015 - D11 KSN FINAL DRIVE STAND" at bounding box center [210, 240] width 117 height 9
paste div
drag, startPoint x: 359, startPoint y: 244, endPoint x: 363, endPoint y: 243, distance: 3.9
click at [359, 244] on div "Powdercoat - 411515 - D11 KSN FUEL TANK STAND" at bounding box center [271, 240] width 238 height 9
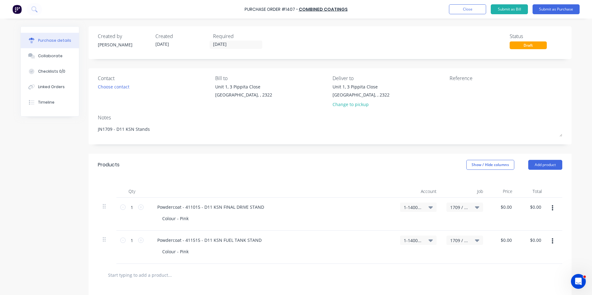
click at [549, 241] on button "button" at bounding box center [552, 241] width 15 height 11
click at [522, 269] on button "Duplicate" at bounding box center [533, 270] width 53 height 12
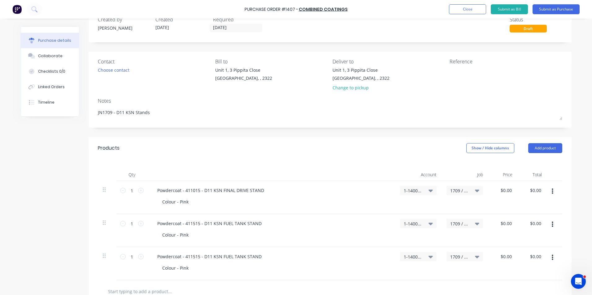
scroll to position [62, 0]
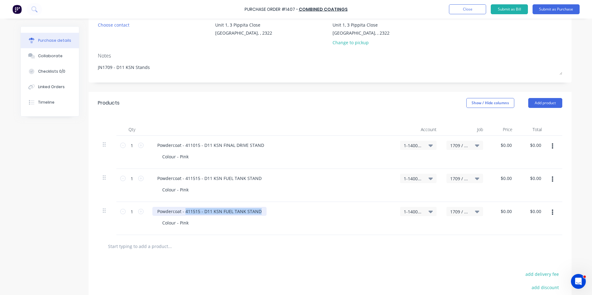
drag, startPoint x: 257, startPoint y: 211, endPoint x: 183, endPoint y: 211, distance: 74.0
click at [183, 211] on div "Powdercoat - 411515 - D11 KSN FUEL TANK STAND" at bounding box center [209, 211] width 114 height 9
paste div
click at [551, 211] on icon "button" at bounding box center [552, 212] width 2 height 7
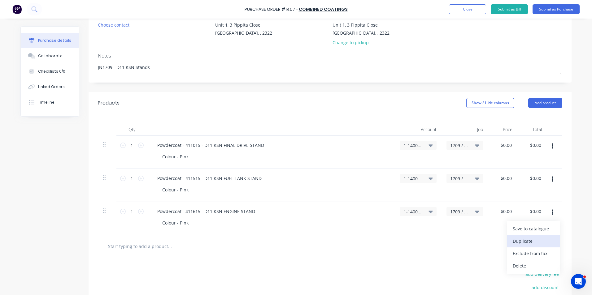
click at [520, 239] on button "Duplicate" at bounding box center [533, 241] width 53 height 12
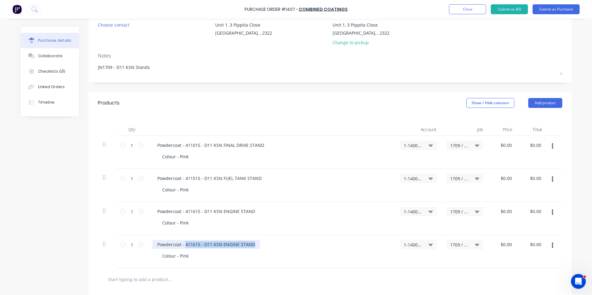
drag, startPoint x: 250, startPoint y: 244, endPoint x: 183, endPoint y: 244, distance: 66.8
click at [183, 244] on div "Powdercoat - 411615 - D11 KSN ENGINE STAND" at bounding box center [206, 244] width 108 height 9
paste div
click at [551, 246] on icon "button" at bounding box center [552, 246] width 2 height 6
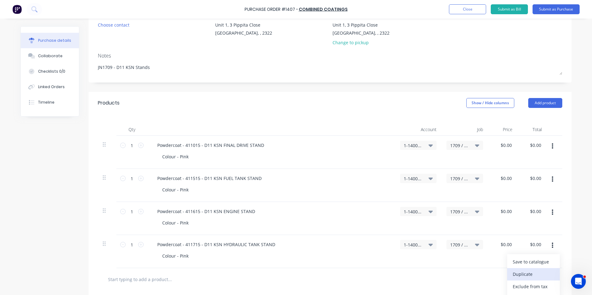
click at [520, 274] on button "Duplicate" at bounding box center [533, 274] width 53 height 12
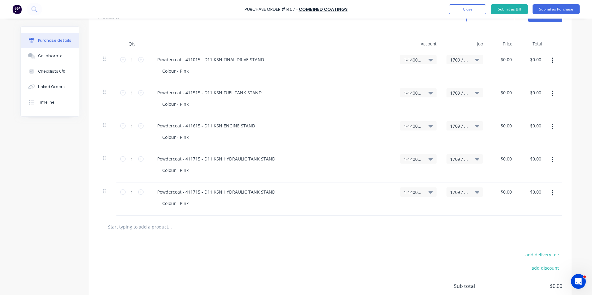
scroll to position [155, 0]
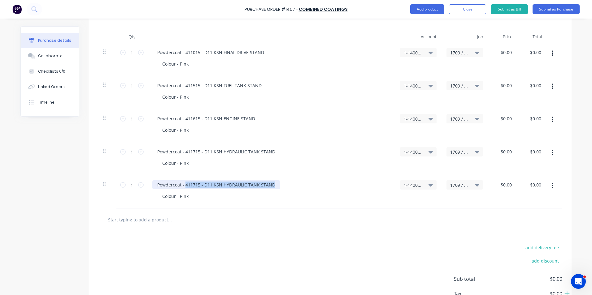
drag, startPoint x: 270, startPoint y: 185, endPoint x: 183, endPoint y: 185, distance: 87.0
click at [183, 185] on div "Powdercoat - 411715 - D11 KSN HYDRAULIC TANK STAND" at bounding box center [216, 184] width 128 height 9
paste div
click at [508, 52] on input "0.0000" at bounding box center [506, 52] width 14 height 9
click at [503, 53] on input "0.0000" at bounding box center [504, 52] width 17 height 9
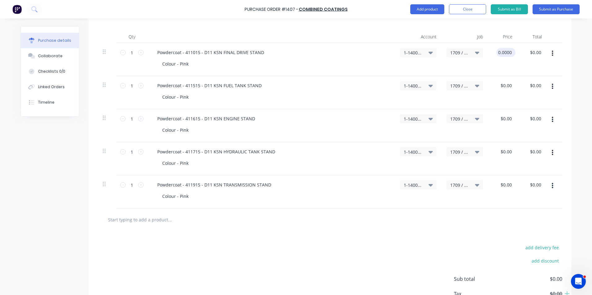
click at [503, 53] on input "0.0000" at bounding box center [504, 52] width 17 height 9
type input "$1,000.00"
click at [488, 69] on div "$1,000.00 1000" at bounding box center [502, 59] width 29 height 33
click at [508, 84] on input "0.0000" at bounding box center [508, 85] width 14 height 9
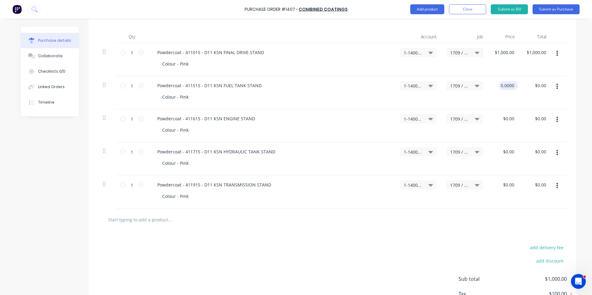
click at [508, 84] on input "0.0000" at bounding box center [507, 85] width 17 height 9
type input "$1,000.00"
click at [516, 97] on div "$1,000.00 1000" at bounding box center [504, 92] width 32 height 33
click at [508, 118] on input "0.0000" at bounding box center [508, 118] width 14 height 9
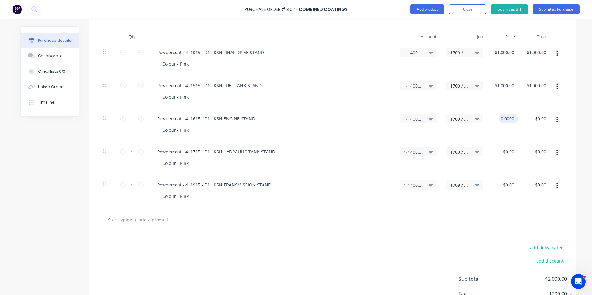
click at [508, 118] on input "0.0000" at bounding box center [507, 118] width 17 height 9
type input "$1,200.00"
click at [262, 130] on div "Colour - Pink" at bounding box center [273, 130] width 233 height 9
click at [513, 152] on input "0.0000" at bounding box center [508, 151] width 14 height 9
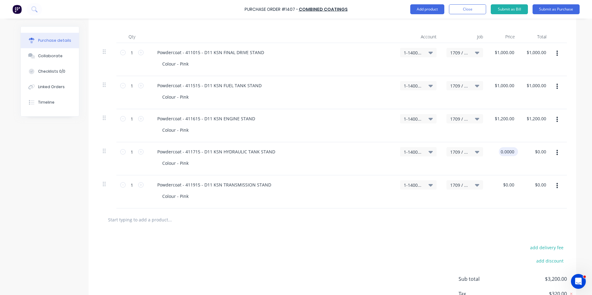
click at [509, 152] on input "0.0000" at bounding box center [507, 151] width 17 height 9
type input "$500.00"
click at [510, 165] on div "$500.00 500" at bounding box center [504, 158] width 32 height 33
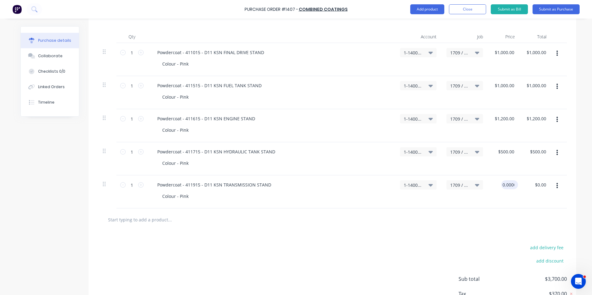
click at [507, 184] on input "0.0000" at bounding box center [508, 184] width 14 height 9
click at [507, 184] on input "0.0000" at bounding box center [507, 184] width 17 height 9
type input "$1,000.00"
click at [500, 204] on div "$1,000.00 1000" at bounding box center [504, 191] width 32 height 33
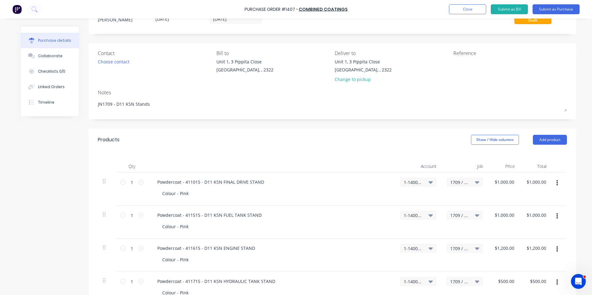
scroll to position [0, 0]
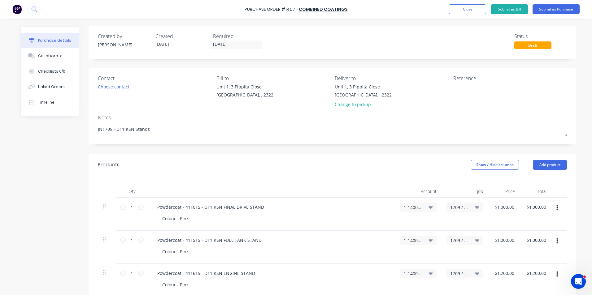
drag, startPoint x: 240, startPoint y: 149, endPoint x: 274, endPoint y: 142, distance: 34.2
click at [240, 149] on div "Created by Greg Created 05/09/25 Required 05/09/25 Status Draft Contact Choose …" at bounding box center [332, 256] width 487 height 461
click at [554, 8] on button "Submit as Purchase" at bounding box center [555, 9] width 47 height 10
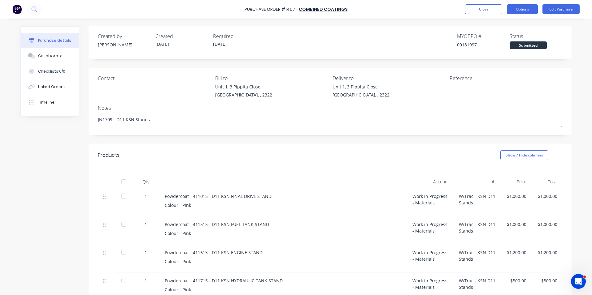
click at [515, 8] on button "Options" at bounding box center [522, 9] width 31 height 10
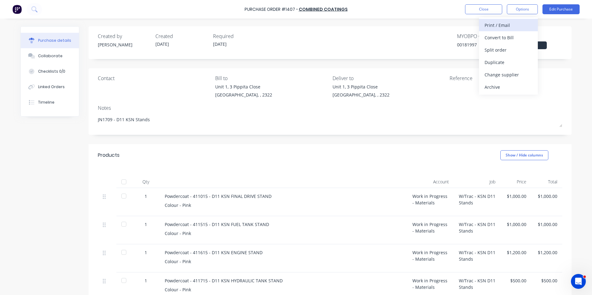
click at [504, 24] on div "Print / Email" at bounding box center [508, 25] width 48 height 9
click at [500, 38] on div "With pricing" at bounding box center [508, 37] width 48 height 9
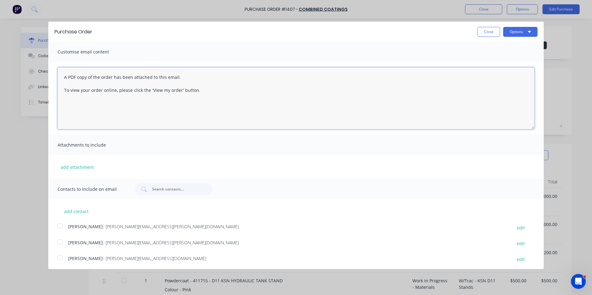
drag, startPoint x: 198, startPoint y: 91, endPoint x: 48, endPoint y: 78, distance: 150.3
click at [48, 78] on div "A PDF copy of the order has been attached to this email. To view your order onl…" at bounding box center [295, 98] width 495 height 73
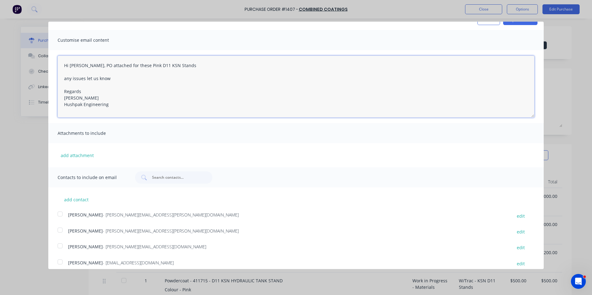
scroll to position [18, 0]
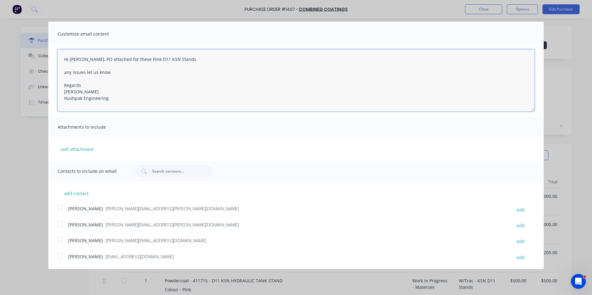
click at [60, 224] on div at bounding box center [60, 224] width 12 height 12
click at [62, 257] on div at bounding box center [60, 256] width 12 height 12
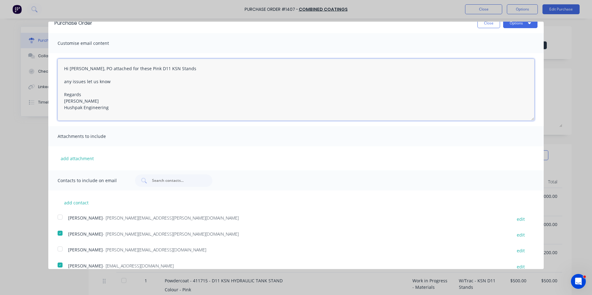
scroll to position [0, 0]
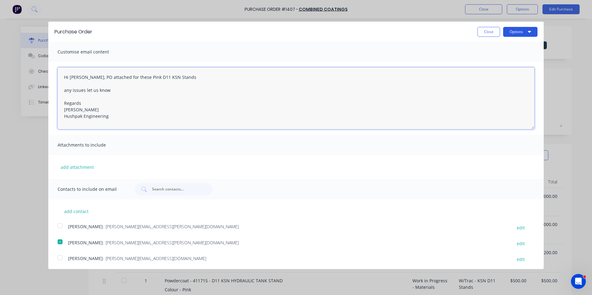
type textarea "Hi Simon, PO attached for these Pink D11 KSN Stands any issues let us know Rega…"
click at [513, 32] on button "Options" at bounding box center [520, 32] width 34 height 10
click at [485, 60] on div "Email" at bounding box center [508, 59] width 48 height 9
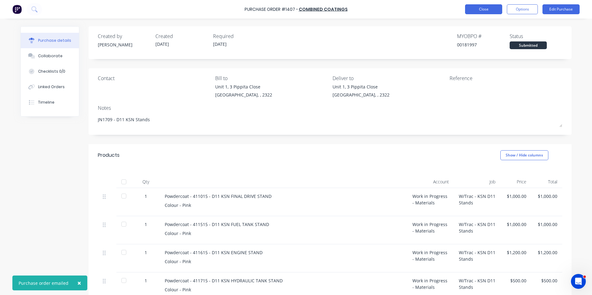
click at [482, 8] on button "Close" at bounding box center [483, 9] width 37 height 10
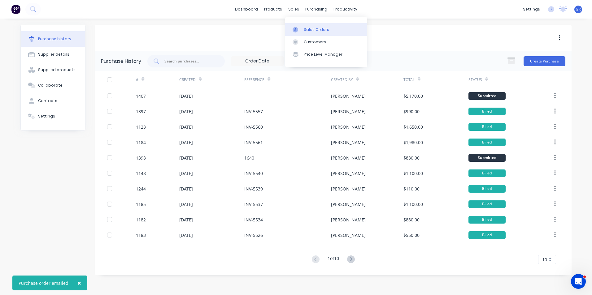
click at [309, 28] on div "Sales Orders" at bounding box center [316, 30] width 25 height 6
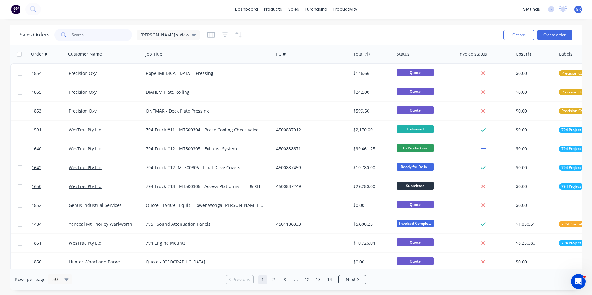
click at [76, 33] on input "text" at bounding box center [102, 35] width 60 height 12
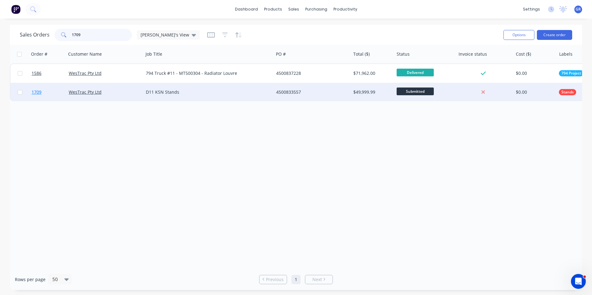
type input "1709"
click at [40, 90] on span "1709" at bounding box center [37, 92] width 10 height 6
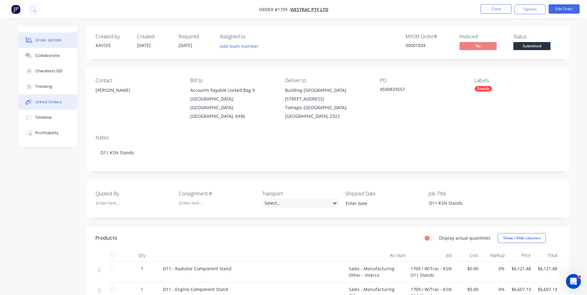
click at [49, 101] on div "Linked Orders" at bounding box center [48, 102] width 27 height 6
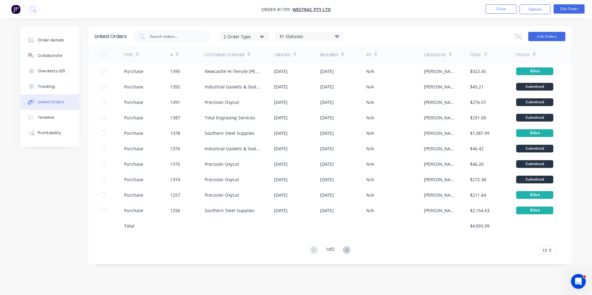
click at [549, 32] on button "Link Orders" at bounding box center [546, 36] width 37 height 9
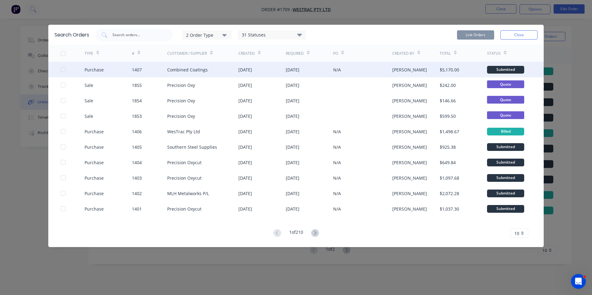
click at [62, 69] on div at bounding box center [63, 69] width 12 height 12
click at [477, 35] on button "Link Orders" at bounding box center [475, 34] width 37 height 9
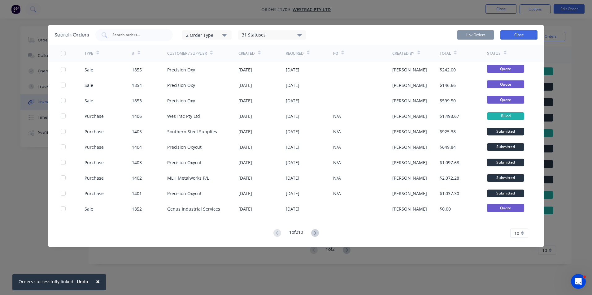
click at [514, 35] on button "Close" at bounding box center [518, 34] width 37 height 9
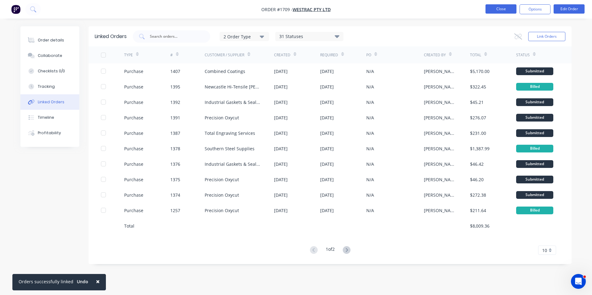
click at [507, 9] on button "Close" at bounding box center [500, 8] width 31 height 9
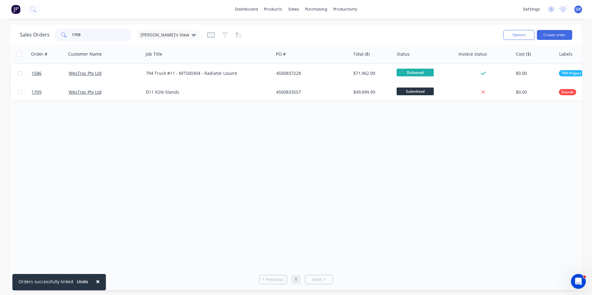
drag, startPoint x: 90, startPoint y: 36, endPoint x: 61, endPoint y: 35, distance: 28.8
click at [61, 35] on div "1709" at bounding box center [92, 35] width 77 height 12
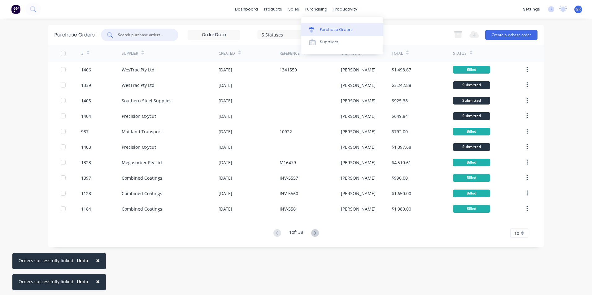
click at [331, 31] on div "Purchase Orders" at bounding box center [336, 30] width 33 height 6
drag, startPoint x: 338, startPoint y: 29, endPoint x: 293, endPoint y: 32, distance: 44.7
click at [338, 28] on div "Purchase Orders" at bounding box center [336, 30] width 33 height 6
click at [134, 34] on input "text" at bounding box center [142, 35] width 51 height 6
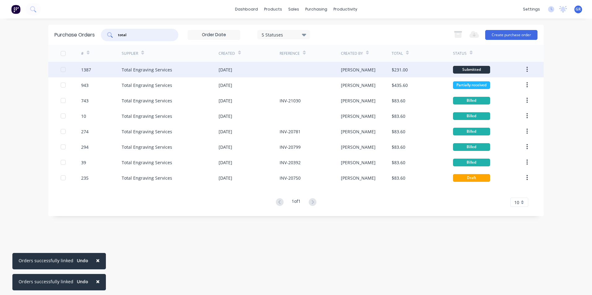
type input "total"
click at [86, 69] on div "1387" at bounding box center [86, 70] width 10 height 6
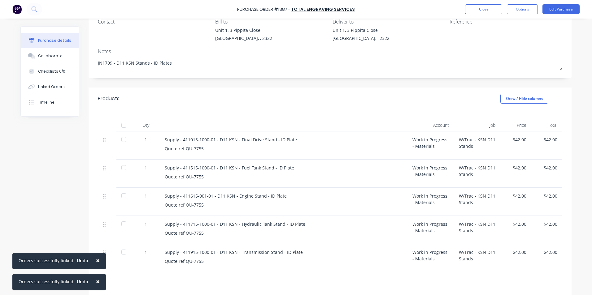
scroll to position [93, 0]
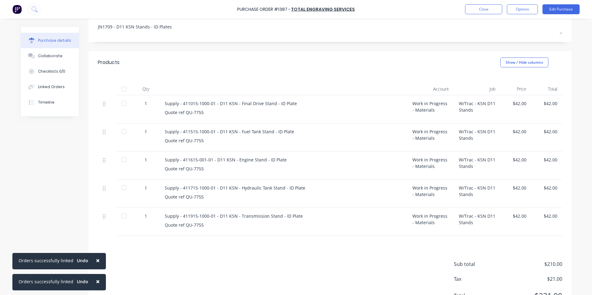
click at [96, 261] on span "×" at bounding box center [98, 260] width 4 height 9
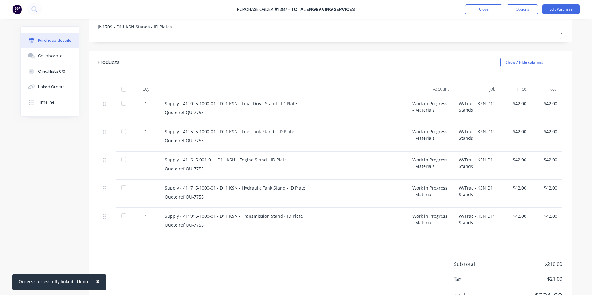
click at [96, 283] on span "×" at bounding box center [98, 281] width 4 height 9
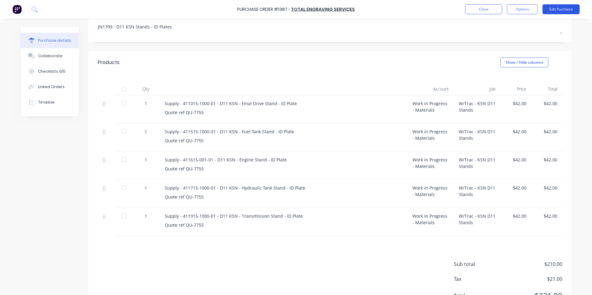
click at [563, 10] on button "Edit Purchase" at bounding box center [560, 9] width 37 height 10
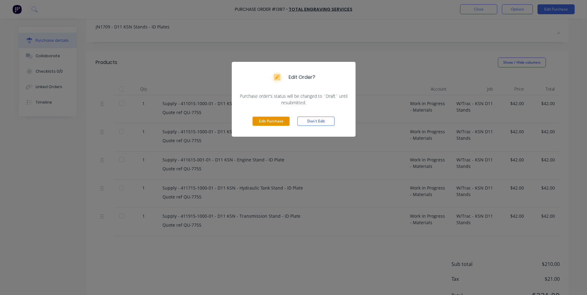
click at [271, 122] on button "Edit Purchase" at bounding box center [271, 121] width 37 height 9
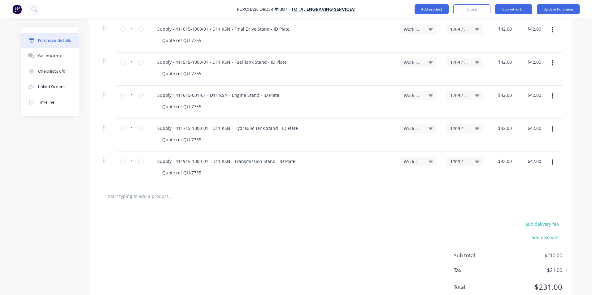
scroll to position [186, 0]
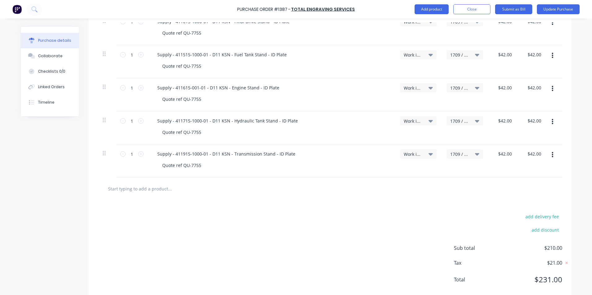
click at [551, 155] on button "button" at bounding box center [552, 154] width 15 height 11
click at [521, 182] on button "Duplicate" at bounding box center [533, 184] width 53 height 12
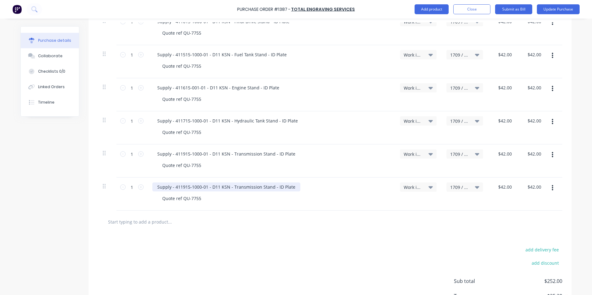
type textarea "x"
drag, startPoint x: 175, startPoint y: 188, endPoint x: 187, endPoint y: 188, distance: 11.8
click at [187, 188] on div "Supply - 411915-1000-01 - D11 KSN - Transmission Stand - ID Plate" at bounding box center [226, 187] width 148 height 9
drag, startPoint x: 227, startPoint y: 186, endPoint x: 253, endPoint y: 189, distance: 25.9
click at [253, 189] on div "Supply - 407115-002-01 - D11 KSN - Transmission Stand - ID Plate" at bounding box center [224, 187] width 145 height 9
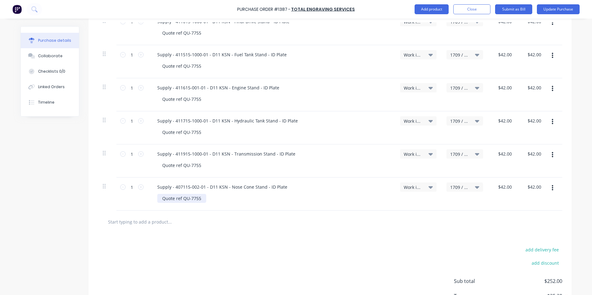
type textarea "x"
click at [198, 200] on div "Quote ref QU-7755" at bounding box center [181, 198] width 49 height 9
click at [551, 187] on icon "button" at bounding box center [552, 188] width 2 height 7
click at [523, 215] on button "Duplicate" at bounding box center [533, 217] width 53 height 12
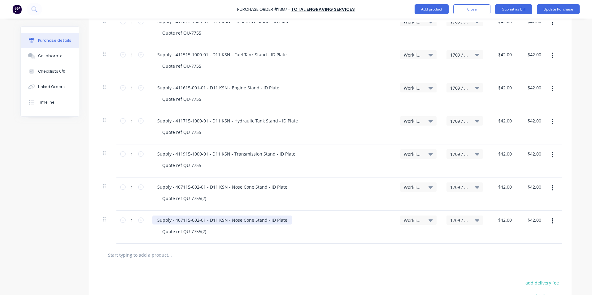
type textarea "x"
click at [200, 220] on div "Supply - 407115-002-01 - D11 KSN - Nose Cone Stand - ID Plate" at bounding box center [222, 220] width 140 height 9
click at [265, 220] on div "Supply - 407115-002-02 - D11 KSN - Nose Cone Stand - ID Plate" at bounding box center [222, 220] width 140 height 9
click at [130, 220] on input "1" at bounding box center [132, 220] width 12 height 9
type textarea "x"
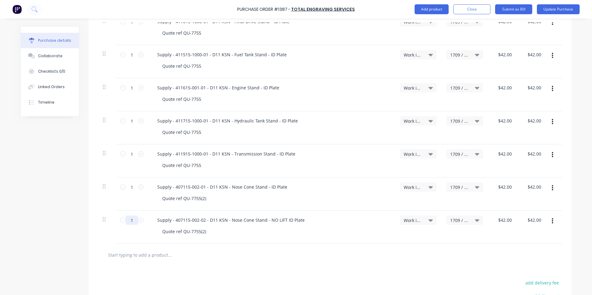
type input "8"
type input "$336.00"
type textarea "x"
type input "8"
type textarea "x"
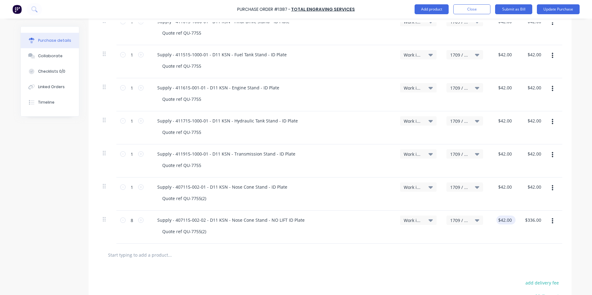
type input "42.0000"
click at [502, 220] on input "42.0000" at bounding box center [504, 220] width 17 height 9
type textarea "x"
click at [502, 220] on input "42.0000" at bounding box center [503, 220] width 19 height 9
type input "10"
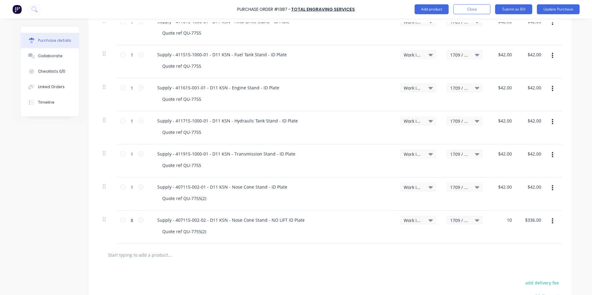
type textarea "x"
type input "$10.00"
type input "$80.00"
click at [511, 236] on div "$10.00 $10.00" at bounding box center [502, 227] width 29 height 33
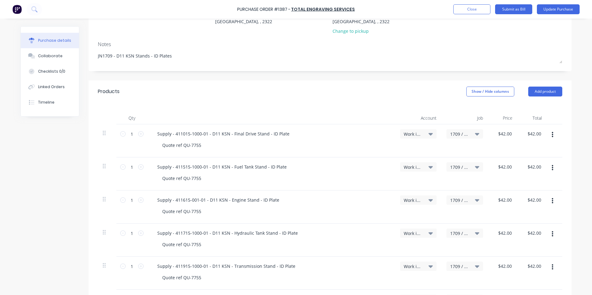
scroll to position [48, 0]
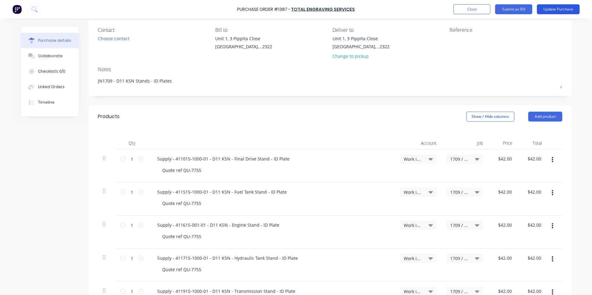
click at [562, 10] on button "Update Purchase" at bounding box center [558, 9] width 43 height 10
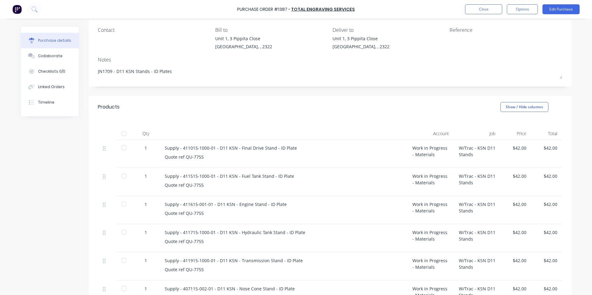
scroll to position [0, 0]
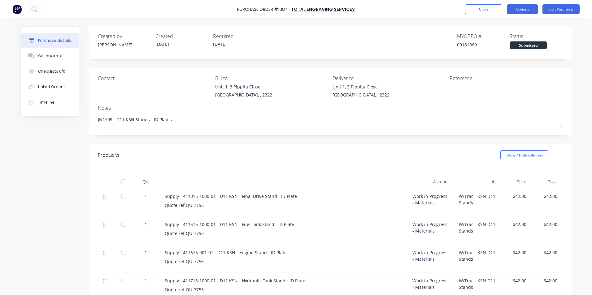
click at [524, 8] on button "Options" at bounding box center [522, 9] width 31 height 10
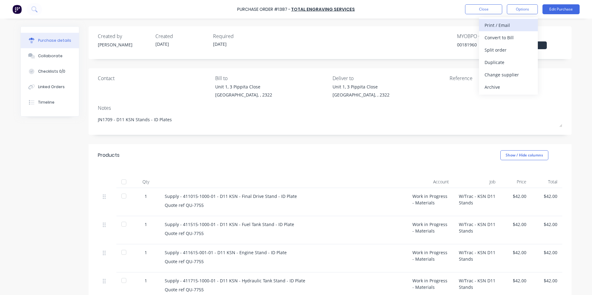
click at [508, 25] on div "Print / Email" at bounding box center [508, 25] width 48 height 9
click at [500, 37] on div "With pricing" at bounding box center [508, 37] width 48 height 9
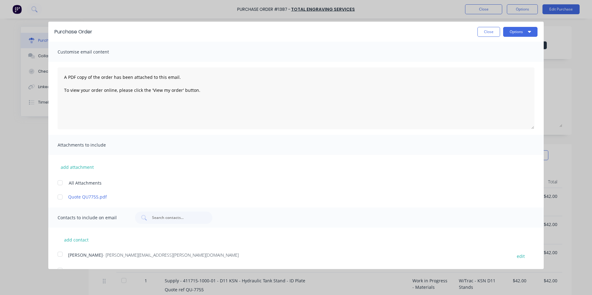
scroll to position [15, 0]
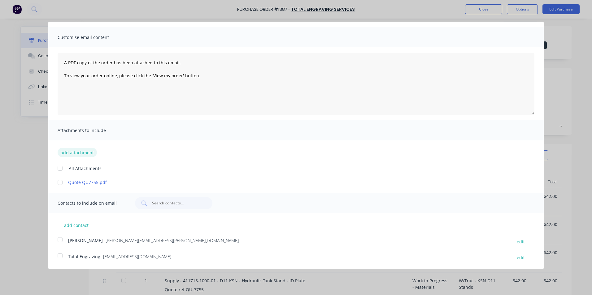
click at [71, 152] on button "add attachment" at bounding box center [77, 152] width 39 height 9
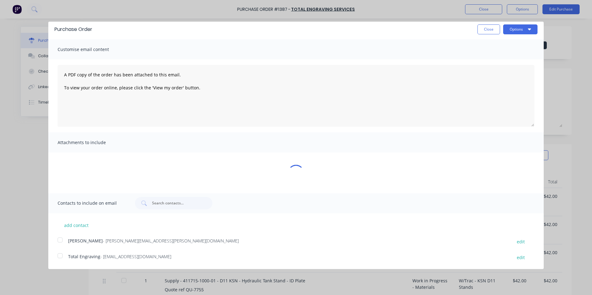
type textarea "x"
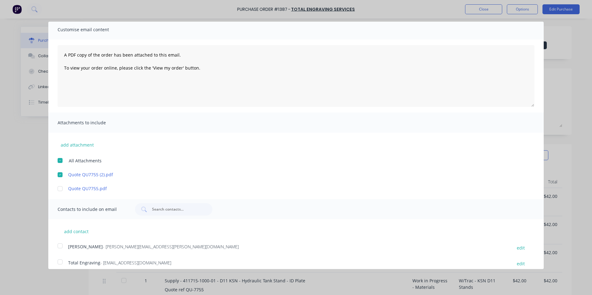
scroll to position [28, 0]
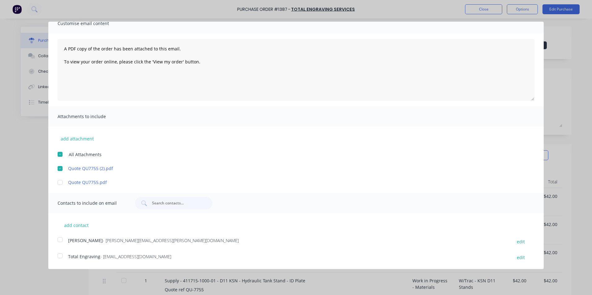
click at [61, 239] on div at bounding box center [60, 240] width 12 height 12
click at [60, 256] on div at bounding box center [60, 256] width 12 height 12
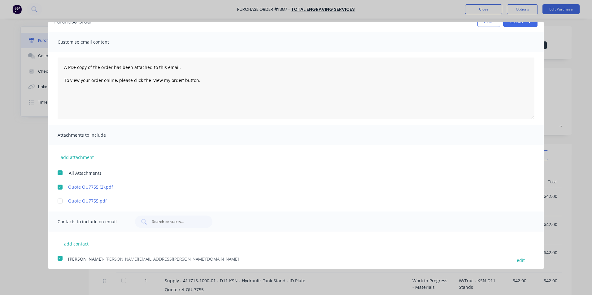
scroll to position [0, 0]
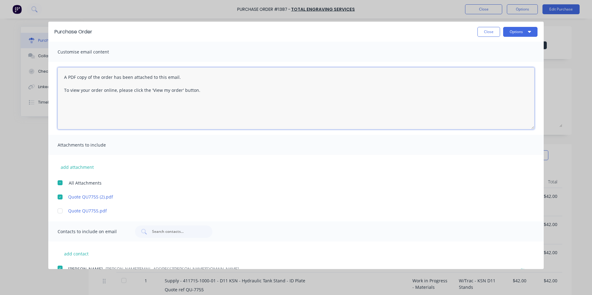
drag, startPoint x: 198, startPoint y: 89, endPoint x: 54, endPoint y: 73, distance: 144.8
click at [54, 73] on div "A PDF copy of the order has been attached to this email. To view your order onl…" at bounding box center [295, 98] width 495 height 73
type textarea "Hi [PERSON_NAME], please fi"
type textarea "x"
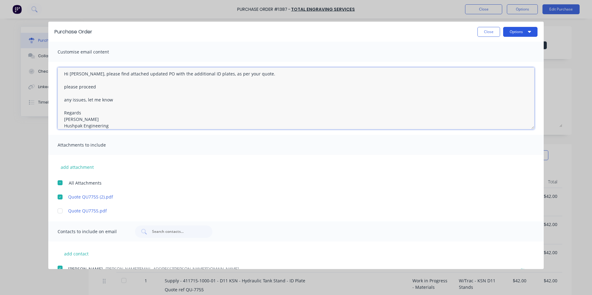
type textarea "Hi [PERSON_NAME], please find attached updated PO with the additional ID plates…"
click at [512, 31] on button "Options" at bounding box center [520, 32] width 34 height 10
click at [488, 59] on div "Email" at bounding box center [508, 59] width 48 height 9
type textarea "x"
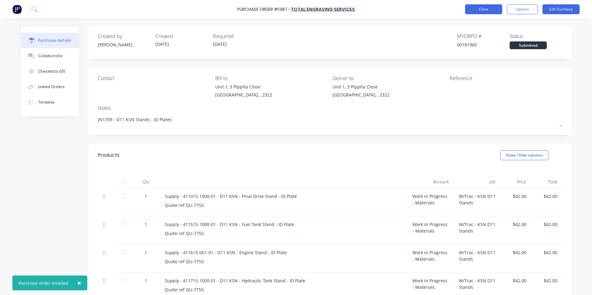
click at [484, 8] on button "Close" at bounding box center [483, 9] width 37 height 10
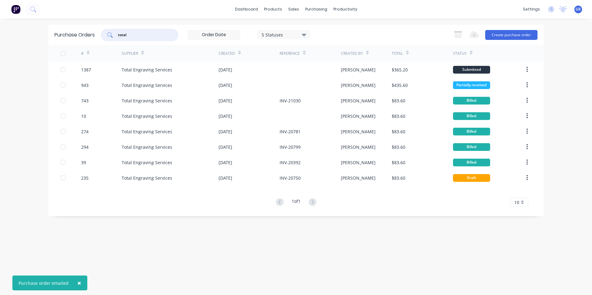
drag, startPoint x: 128, startPoint y: 35, endPoint x: 111, endPoint y: 36, distance: 17.0
click at [111, 36] on div "total" at bounding box center [139, 35] width 77 height 12
